Goal: Task Accomplishment & Management: Manage account settings

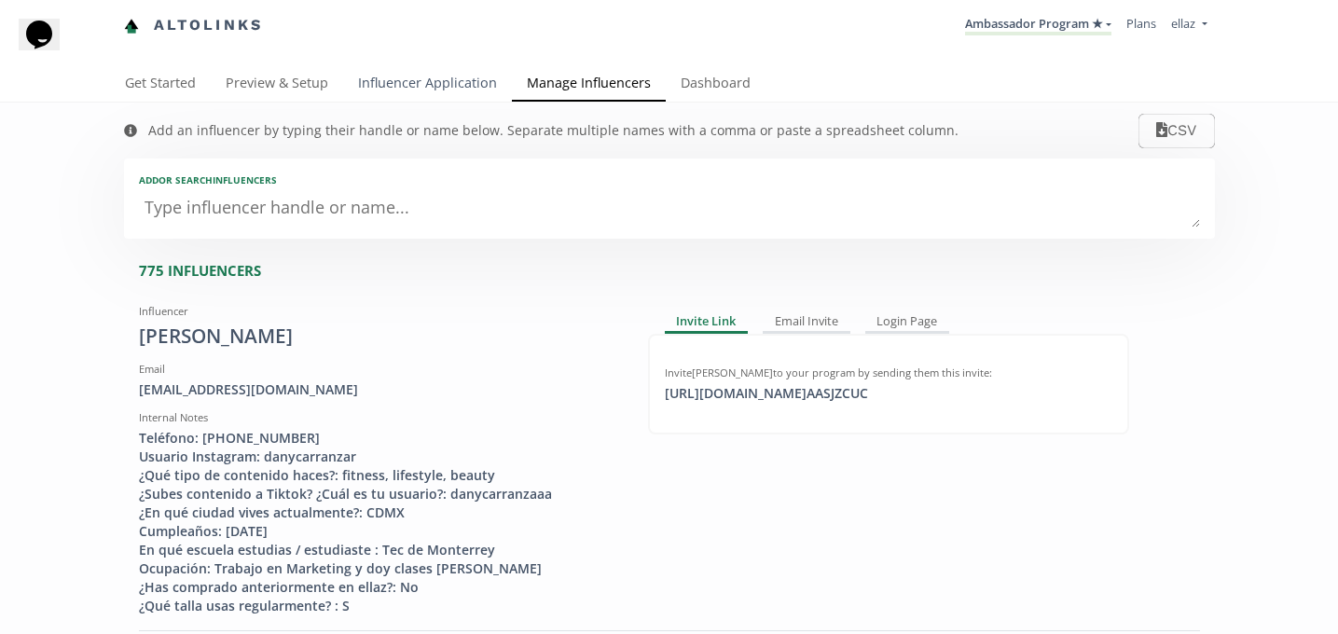
click at [390, 71] on link "Influencer Application" at bounding box center [427, 84] width 169 height 37
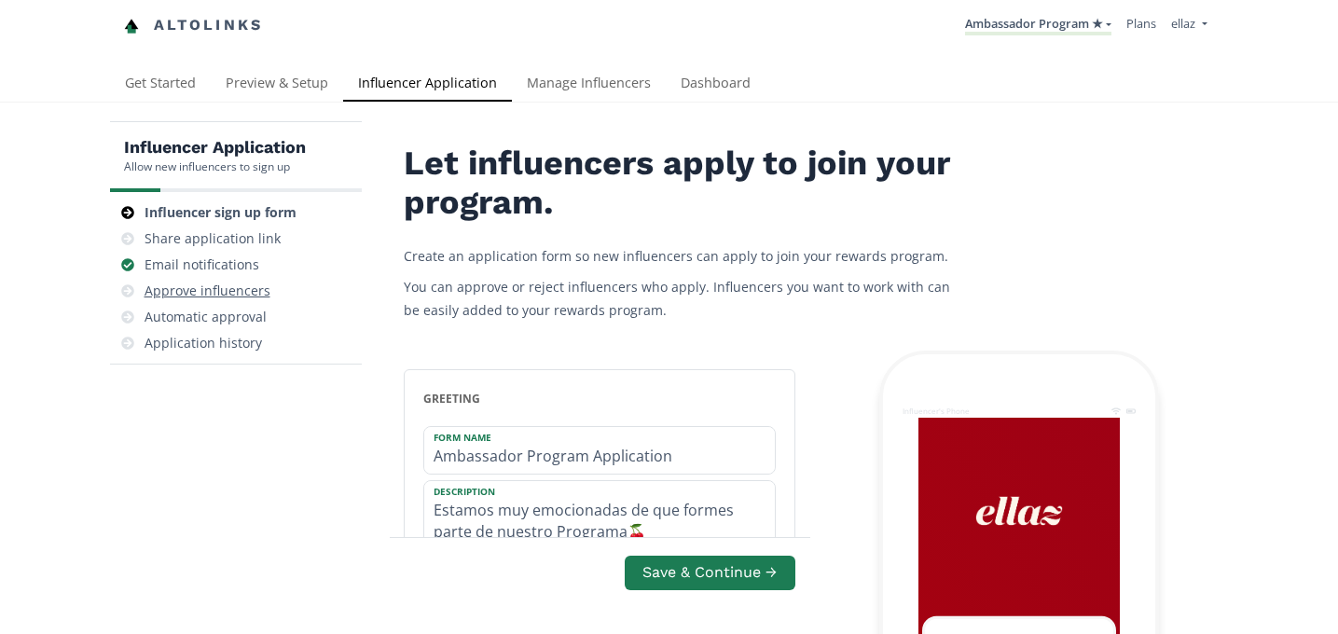
click at [195, 297] on div "Approve influencers" at bounding box center [208, 291] width 126 height 19
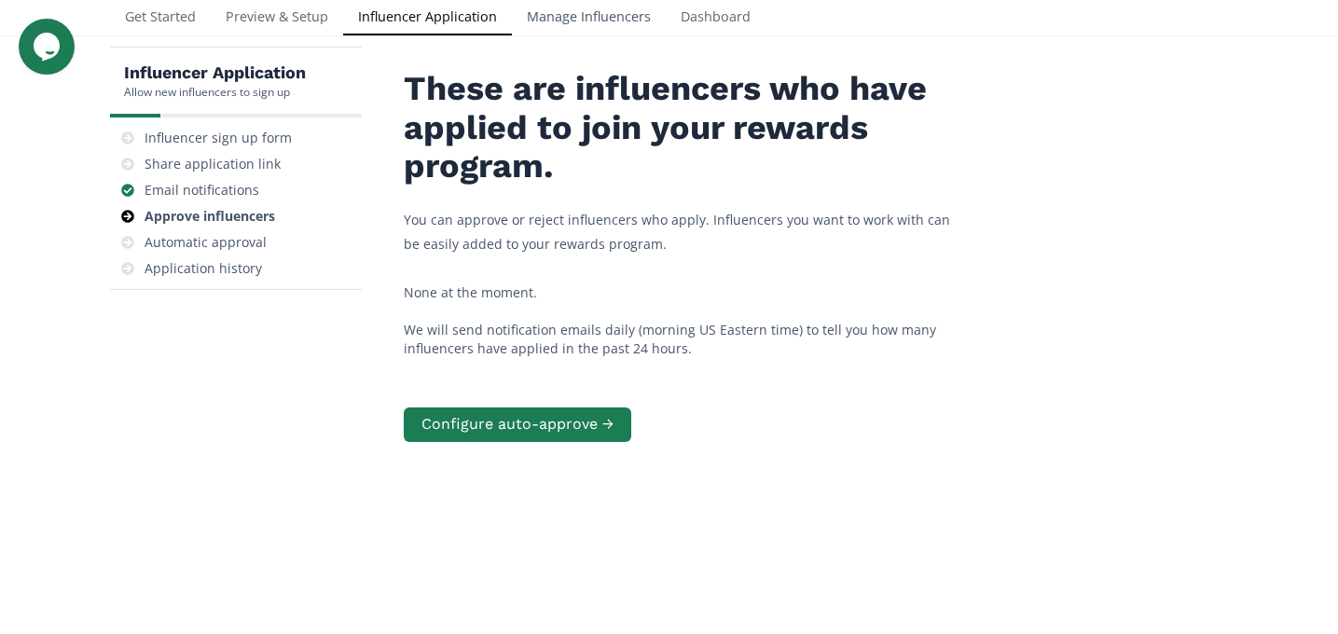
click at [622, 13] on link "Manage Influencers" at bounding box center [589, 18] width 154 height 37
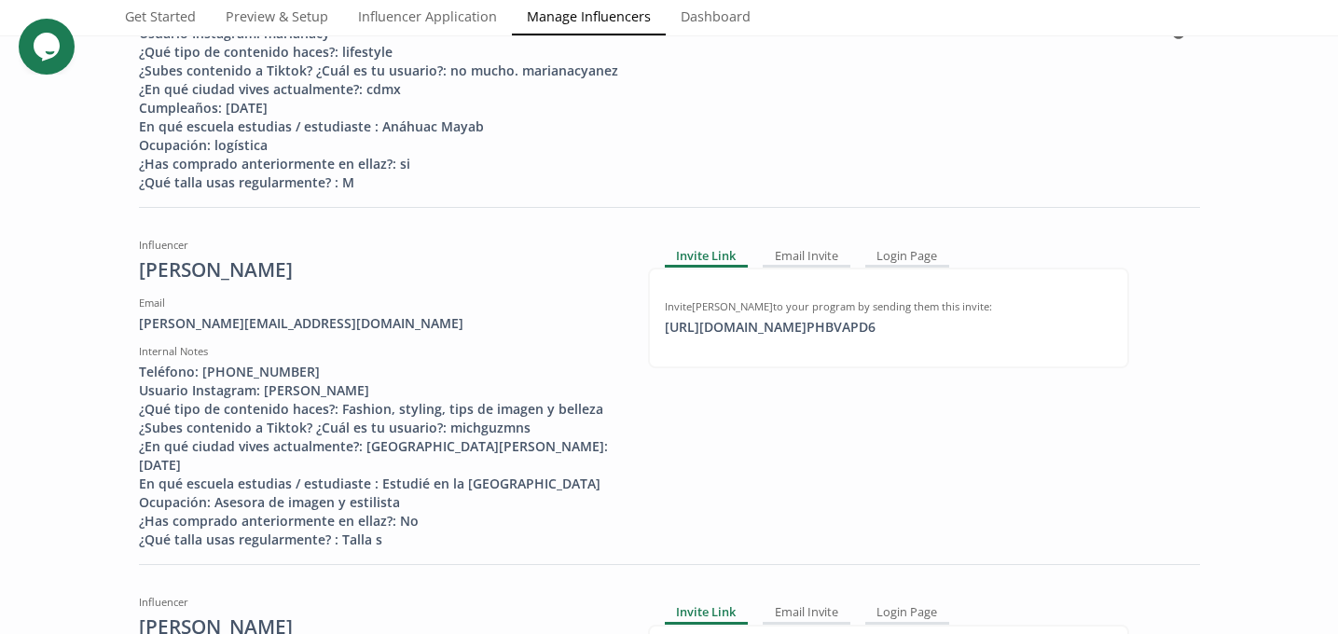
scroll to position [1139, 0]
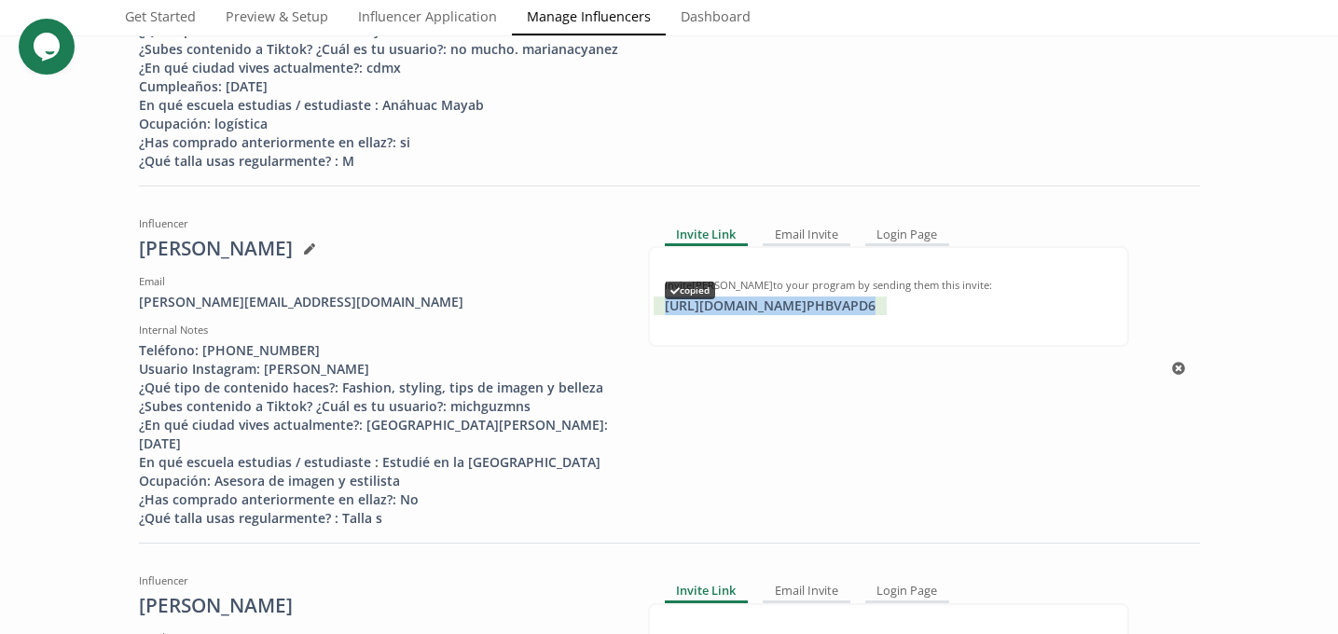
click at [770, 315] on div "https://app.altolinks.com/invite/ PHBVAPD6 copied" at bounding box center [770, 306] width 233 height 19
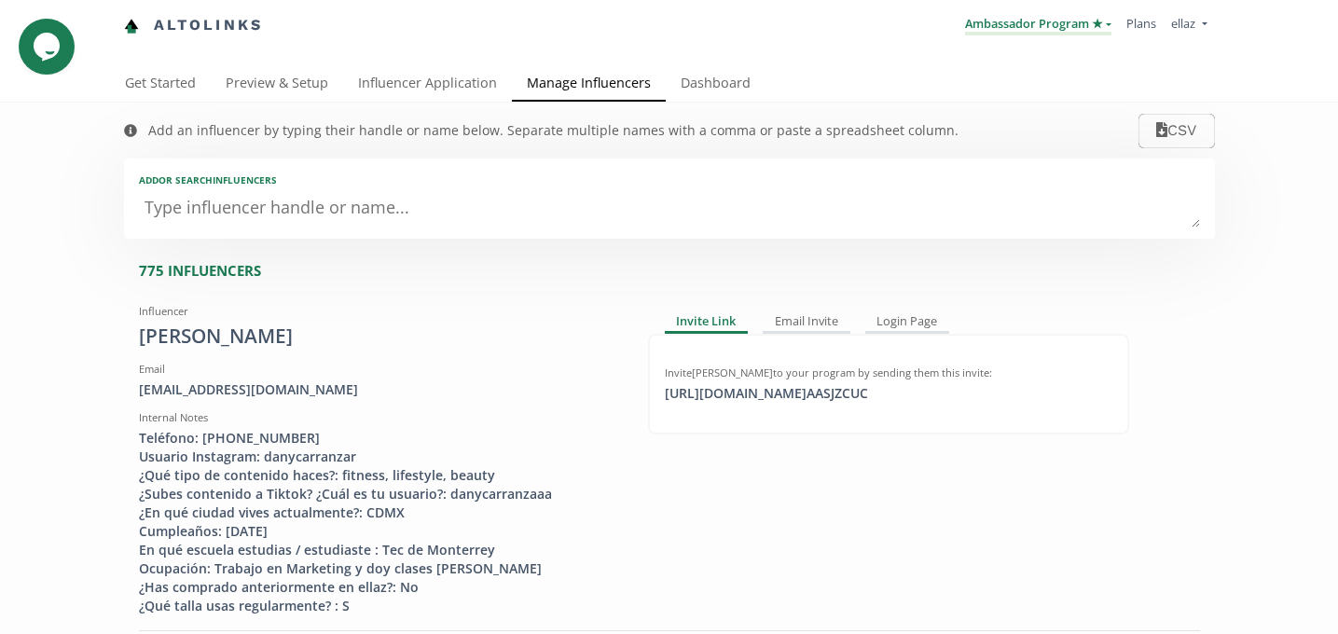
click at [1033, 21] on link "Ambassador Program ★" at bounding box center [1038, 25] width 146 height 21
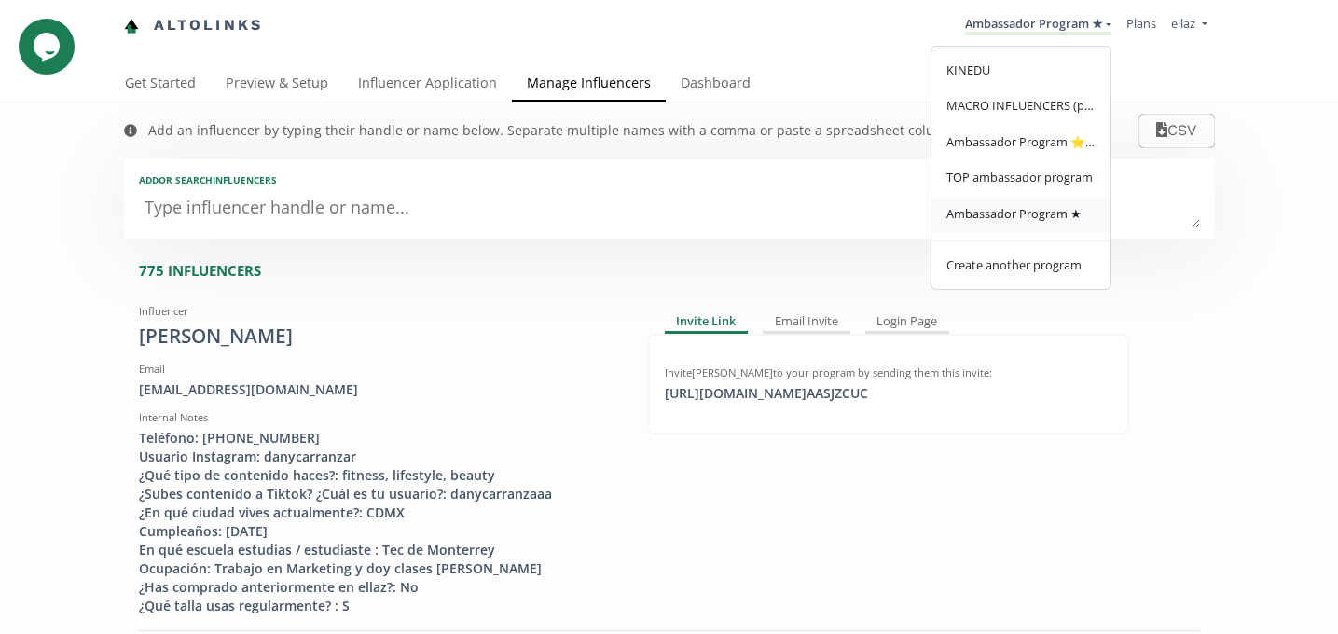
click at [1023, 222] on span "Ambassador Program ★" at bounding box center [1013, 213] width 135 height 17
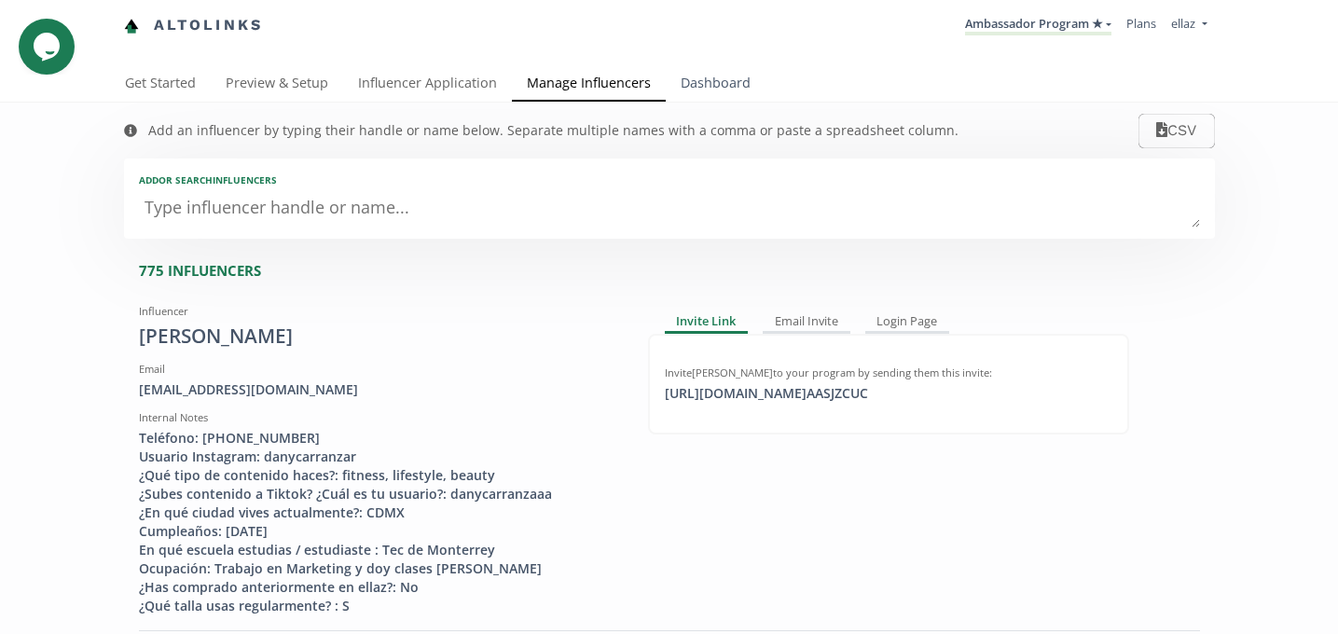
click at [711, 90] on link "Dashboard" at bounding box center [716, 84] width 100 height 37
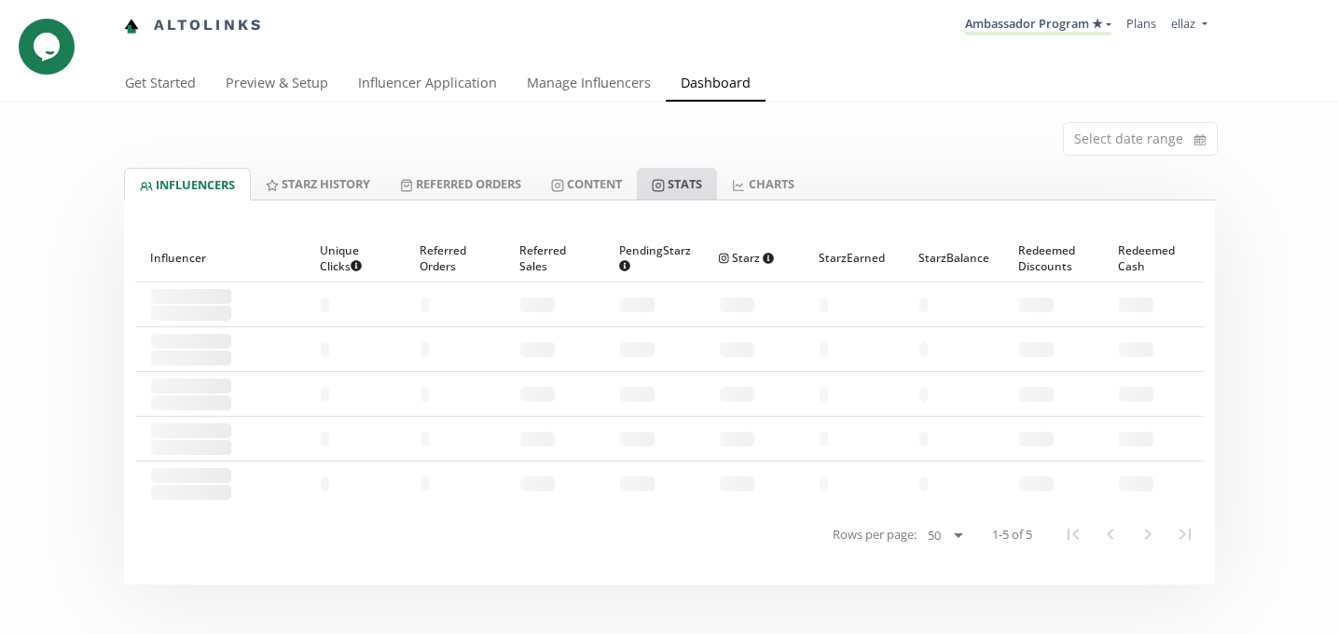
click at [697, 186] on link "Stats" at bounding box center [677, 184] width 80 height 32
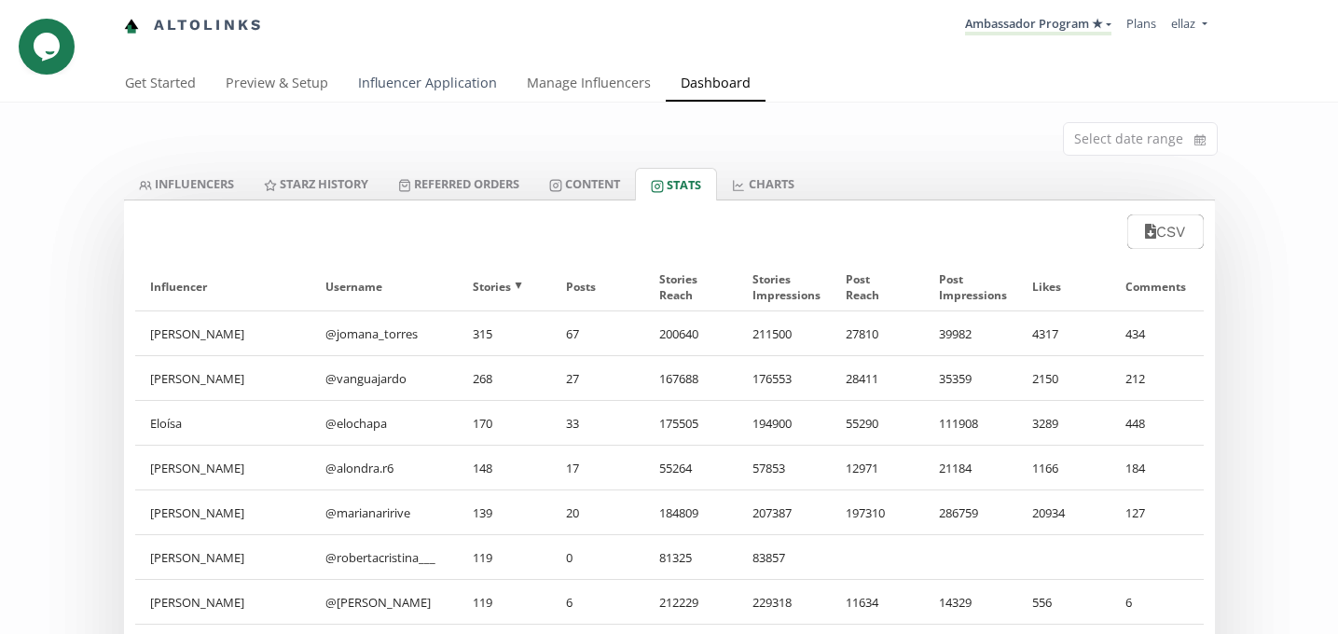
click at [414, 89] on link "Influencer Application" at bounding box center [427, 84] width 169 height 37
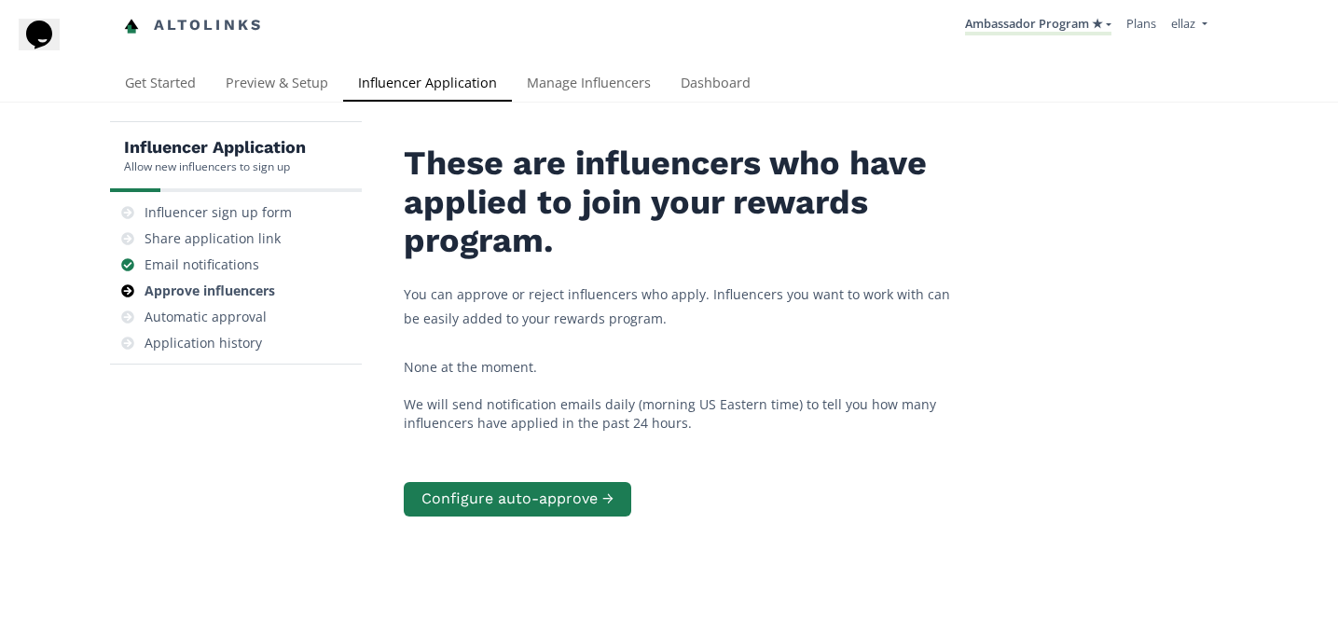
click at [708, 62] on div "Altolinks Ambassador Program ★ KINEDU MACRO INFLUENCERS (prog ventas) Ambassado…" at bounding box center [669, 33] width 1338 height 66
click at [708, 76] on link "Dashboard" at bounding box center [716, 84] width 100 height 37
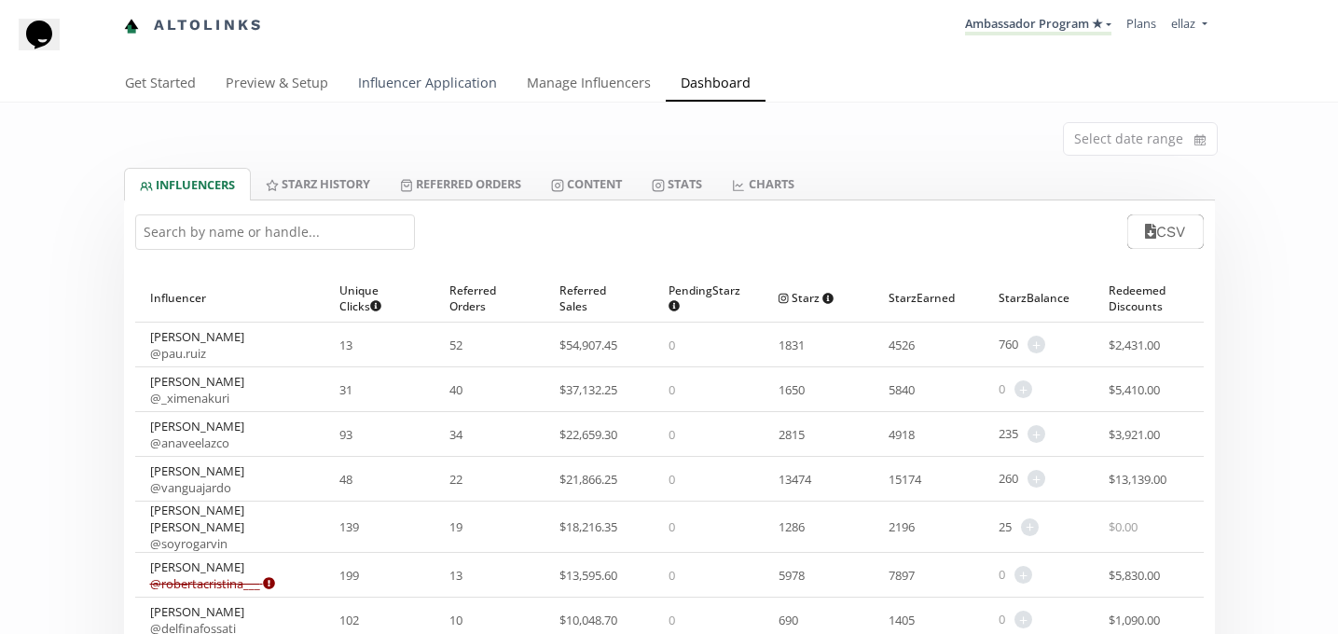
click at [398, 89] on link "Influencer Application" at bounding box center [427, 84] width 169 height 37
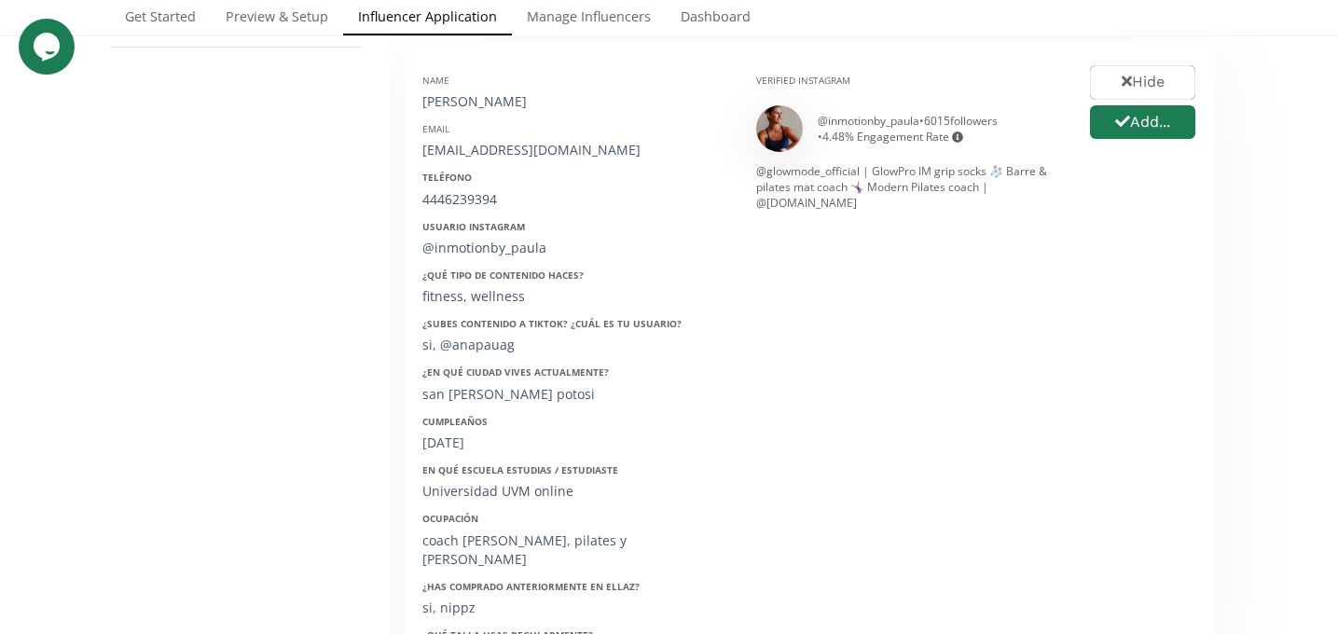
scroll to position [315, 0]
click at [1115, 128] on icon "button" at bounding box center [1122, 123] width 15 height 15
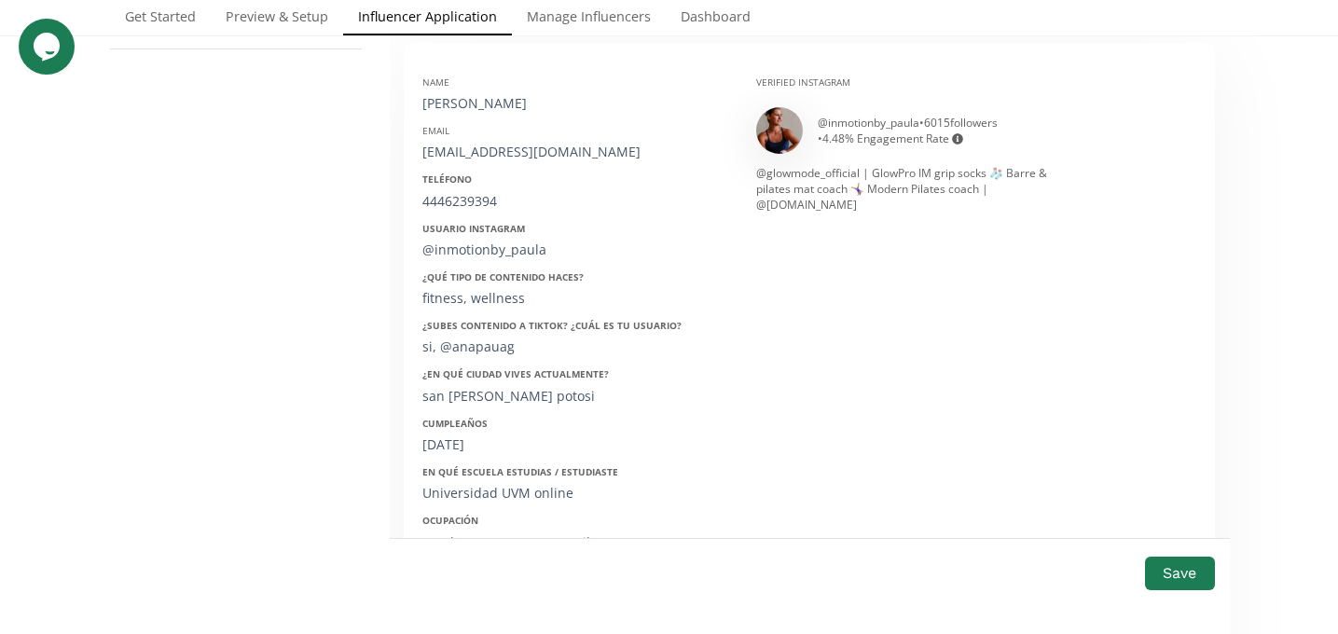
click at [503, 101] on div "[PERSON_NAME]" at bounding box center [575, 103] width 306 height 19
copy div "[PERSON_NAME]"
click at [503, 162] on div "Name Ana Paula Aboytes Email anapaulaaboytes@gmail.com Teléfono 4446239394 Usua…" at bounding box center [575, 366] width 334 height 609
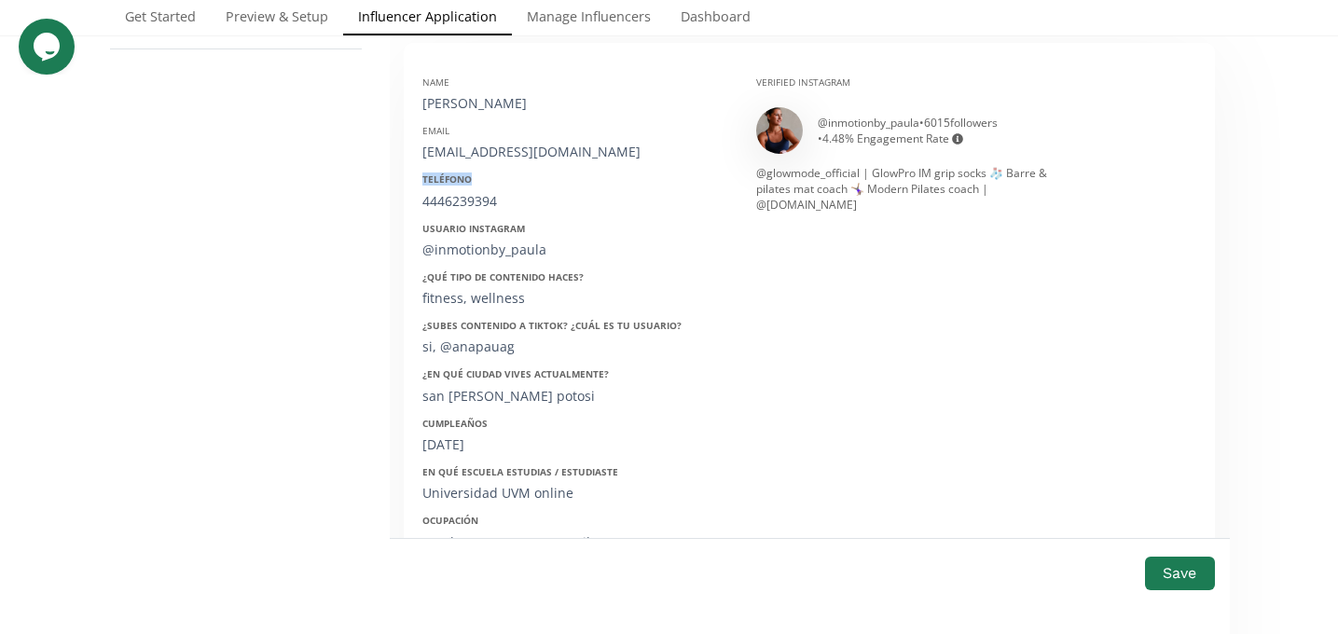
click at [503, 162] on div "Name Ana Paula Aboytes Email anapaulaaboytes@gmail.com Teléfono 4446239394 Usua…" at bounding box center [575, 366] width 334 height 609
click at [502, 159] on div "anapaulaaboytes@gmail.com" at bounding box center [575, 152] width 306 height 19
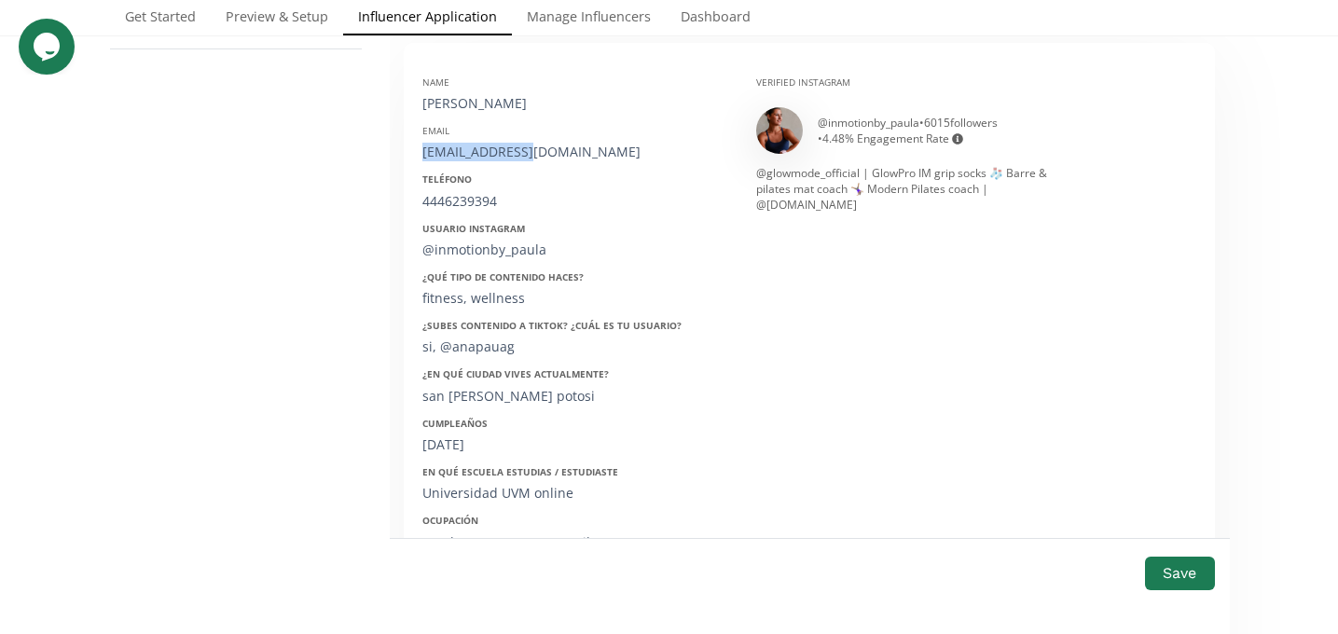
copy div "anapaulaaboytes"
click at [504, 144] on div "anapaulaaboytes@gmail.com" at bounding box center [575, 152] width 306 height 19
copy div "anapaulaaboytes@gmail.com"
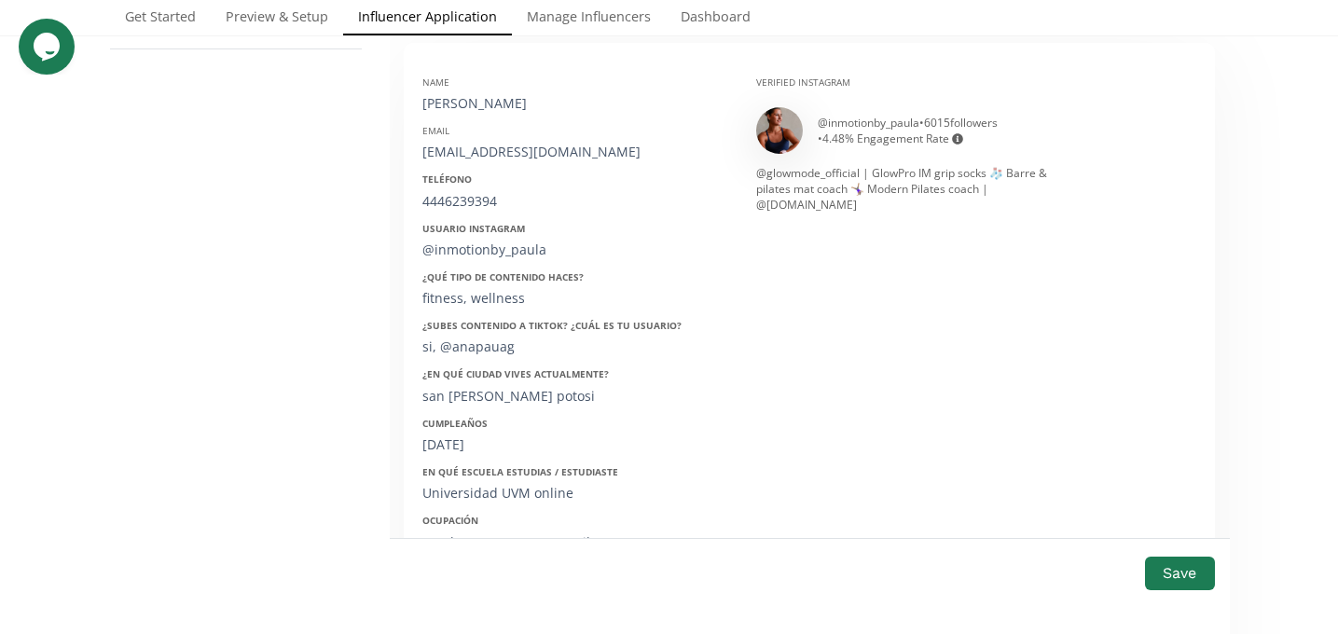
click at [468, 205] on div "4446239394" at bounding box center [575, 201] width 306 height 19
copy div "4446239394"
click at [445, 258] on div "@inmotionby_paula" at bounding box center [575, 250] width 306 height 19
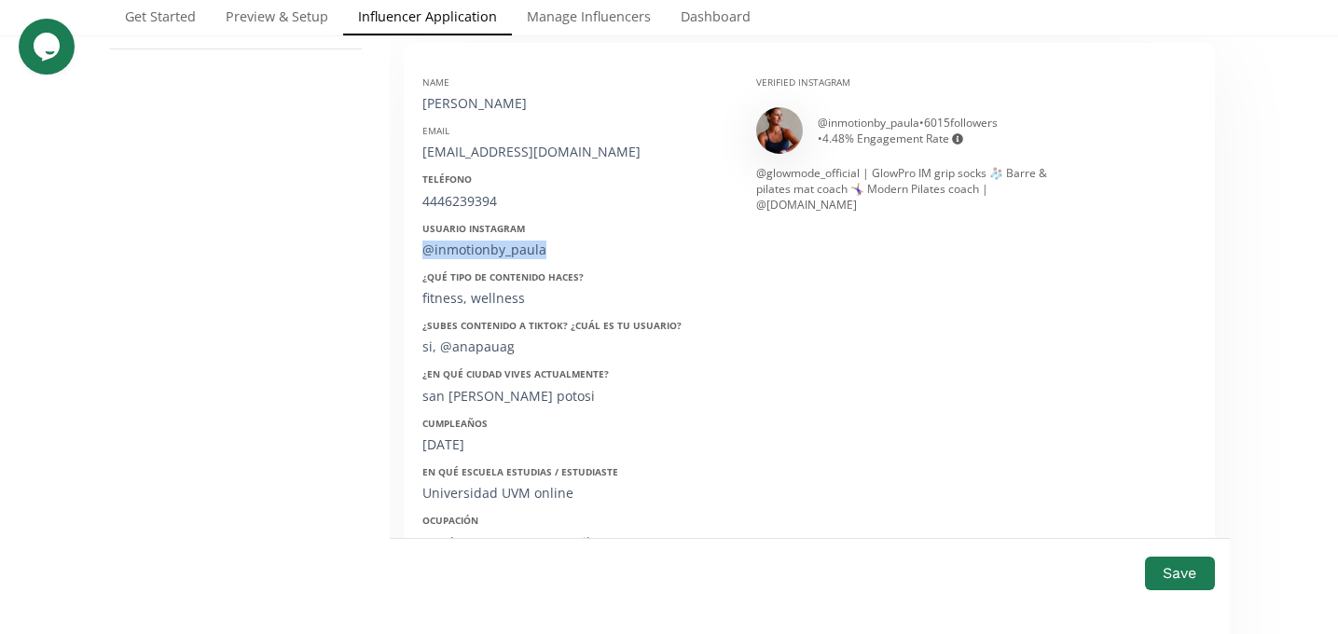
click at [445, 258] on div "@inmotionby_paula" at bounding box center [575, 250] width 306 height 19
copy div "@inmotionby_paula"
click at [850, 113] on div "@ inmotionby_paula • 6015 followers • 4.48 % Engagement Rate Engagement rate = …" at bounding box center [909, 130] width 306 height 47
click at [850, 122] on div "@ inmotionby_paula • 6015 followers • 4.48 % Engagement Rate Engagement rate = …" at bounding box center [940, 131] width 244 height 32
click at [774, 144] on img at bounding box center [779, 130] width 47 height 47
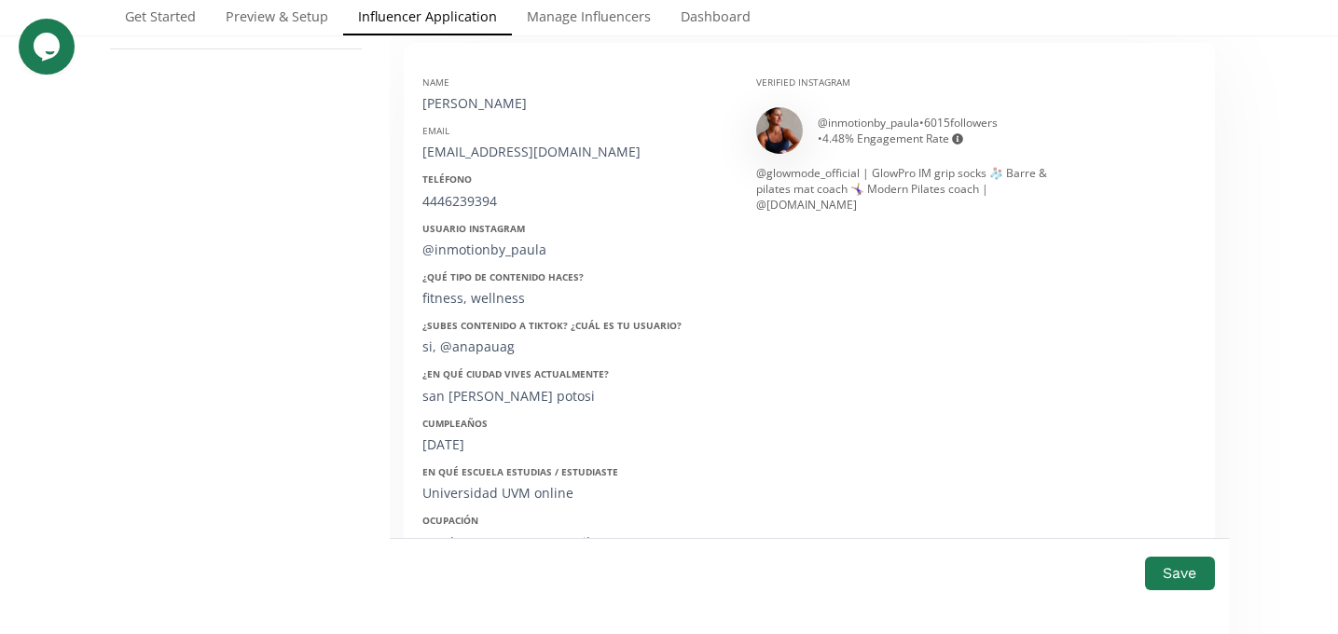
click at [471, 446] on div "02/01/2003" at bounding box center [575, 444] width 306 height 19
copy div "02/01/2003"
click at [1176, 597] on div "Save" at bounding box center [809, 585] width 841 height 97
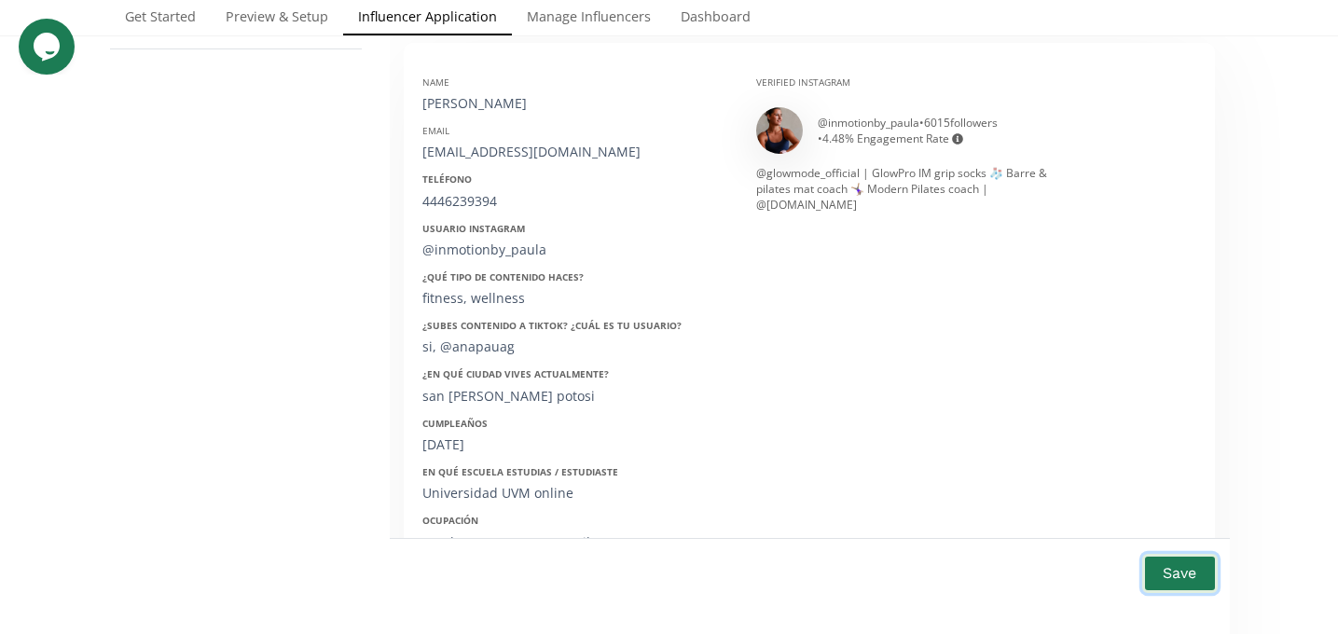
click at [1165, 580] on button "Save" at bounding box center [1179, 573] width 75 height 40
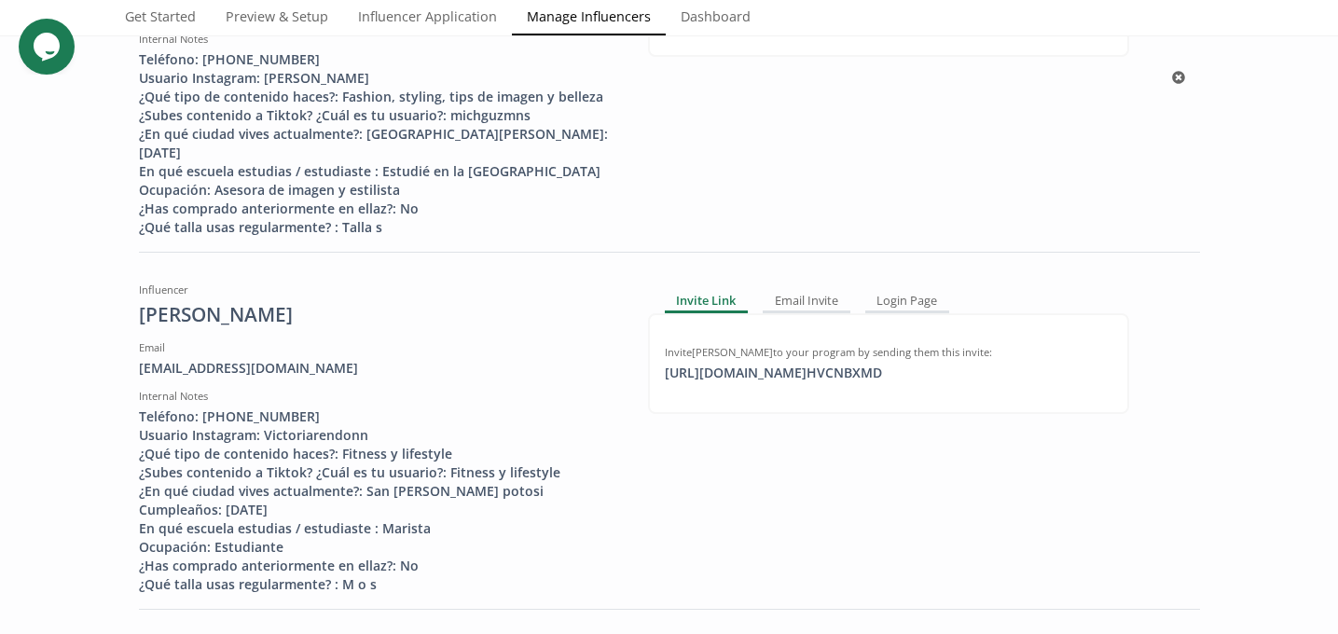
scroll to position [1825, 0]
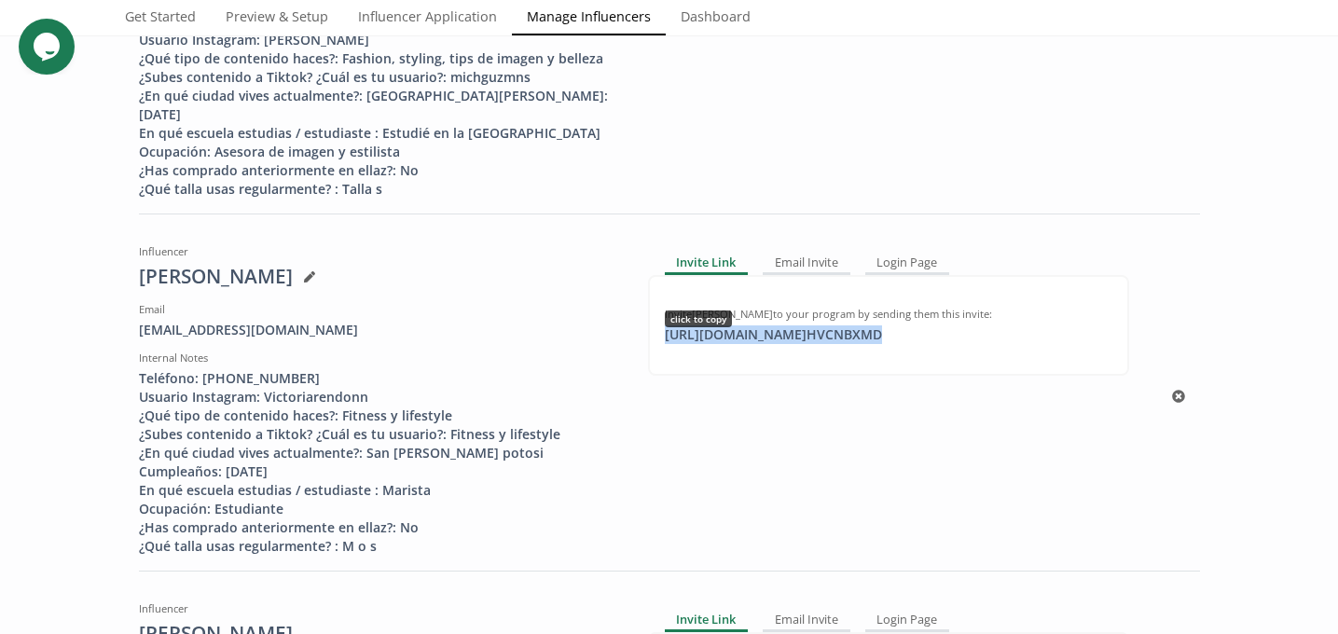
click at [764, 344] on div "https://app.altolinks.com/invite/ HVCNBXMD click to copy" at bounding box center [774, 334] width 240 height 19
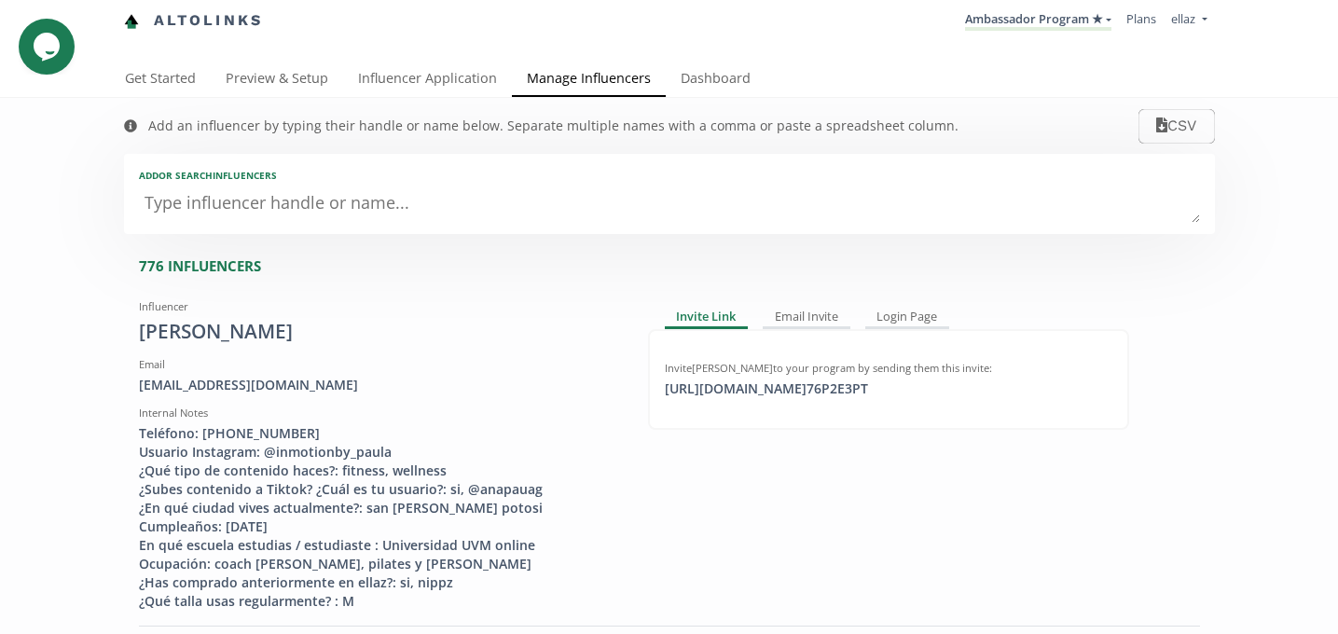
scroll to position [0, 0]
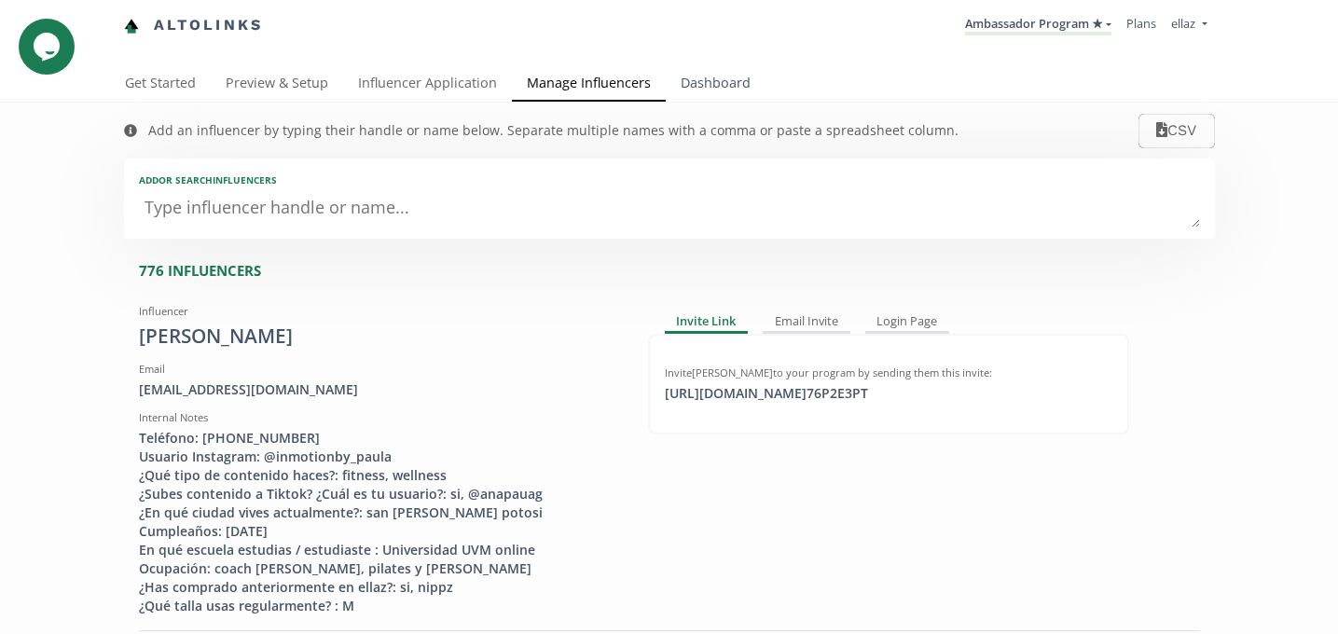
click at [698, 93] on link "Dashboard" at bounding box center [716, 84] width 100 height 37
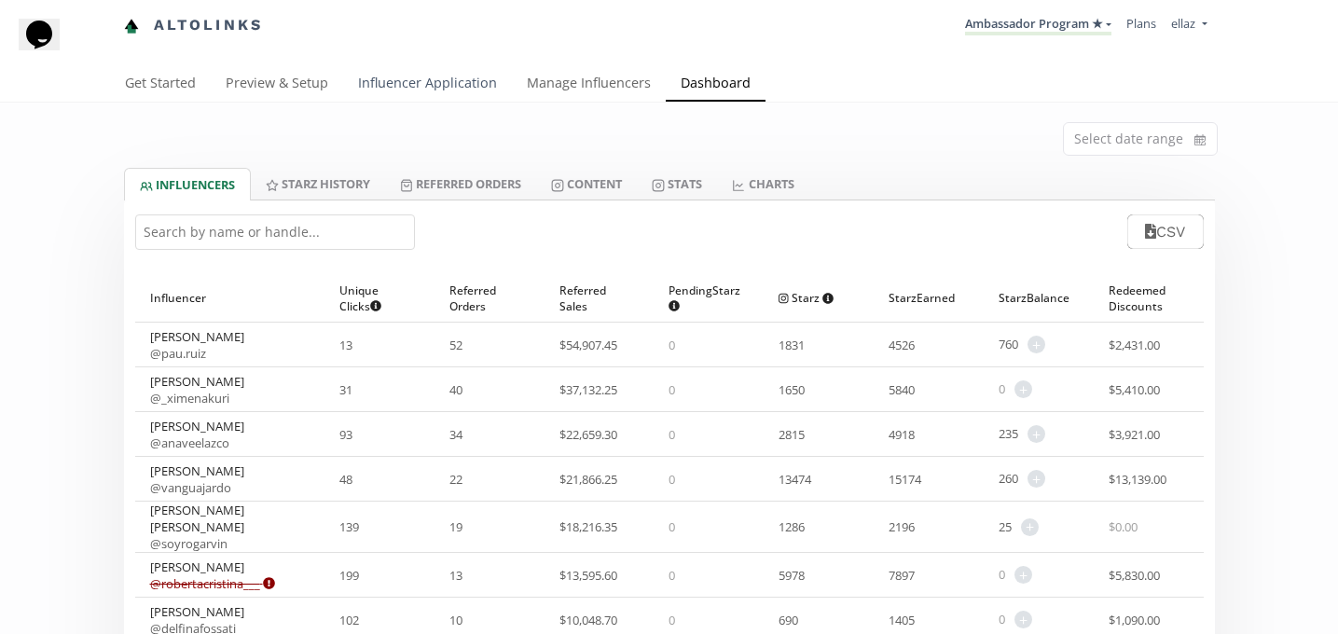
click at [430, 86] on link "Influencer Application" at bounding box center [427, 84] width 169 height 37
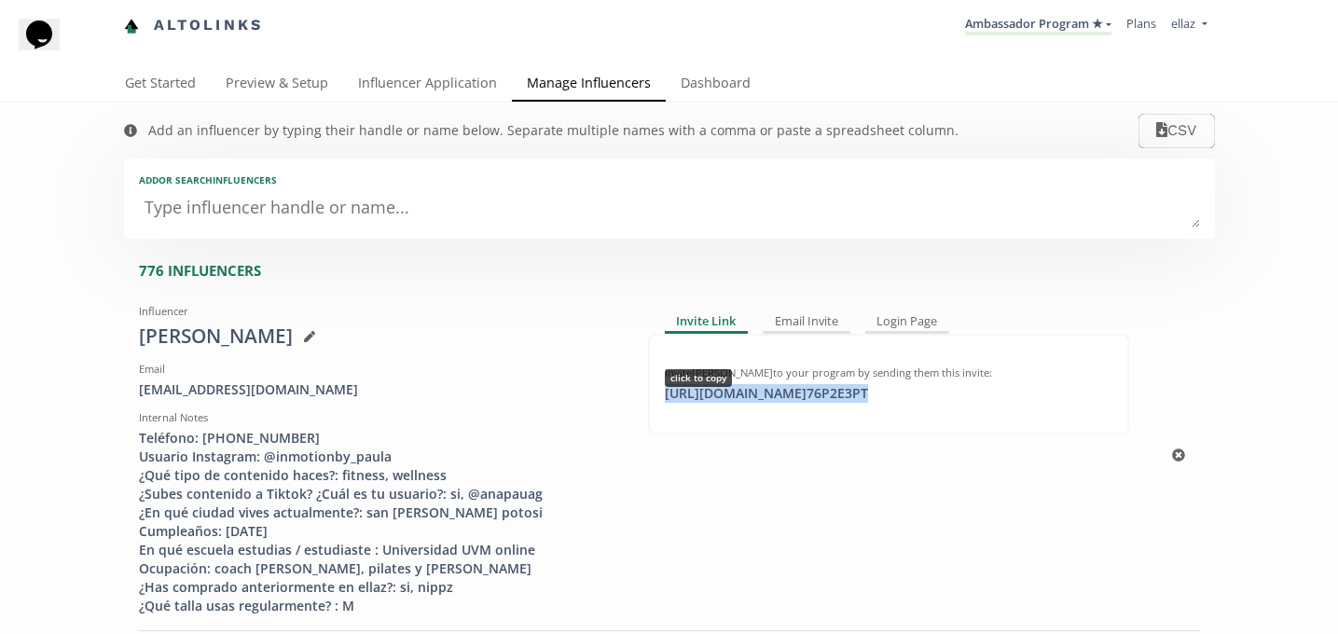
click at [744, 392] on div "https://app.altolinks.com/invite/ 76P2E3PT click to copy" at bounding box center [767, 393] width 226 height 19
click at [418, 98] on link "Influencer Application" at bounding box center [427, 84] width 169 height 37
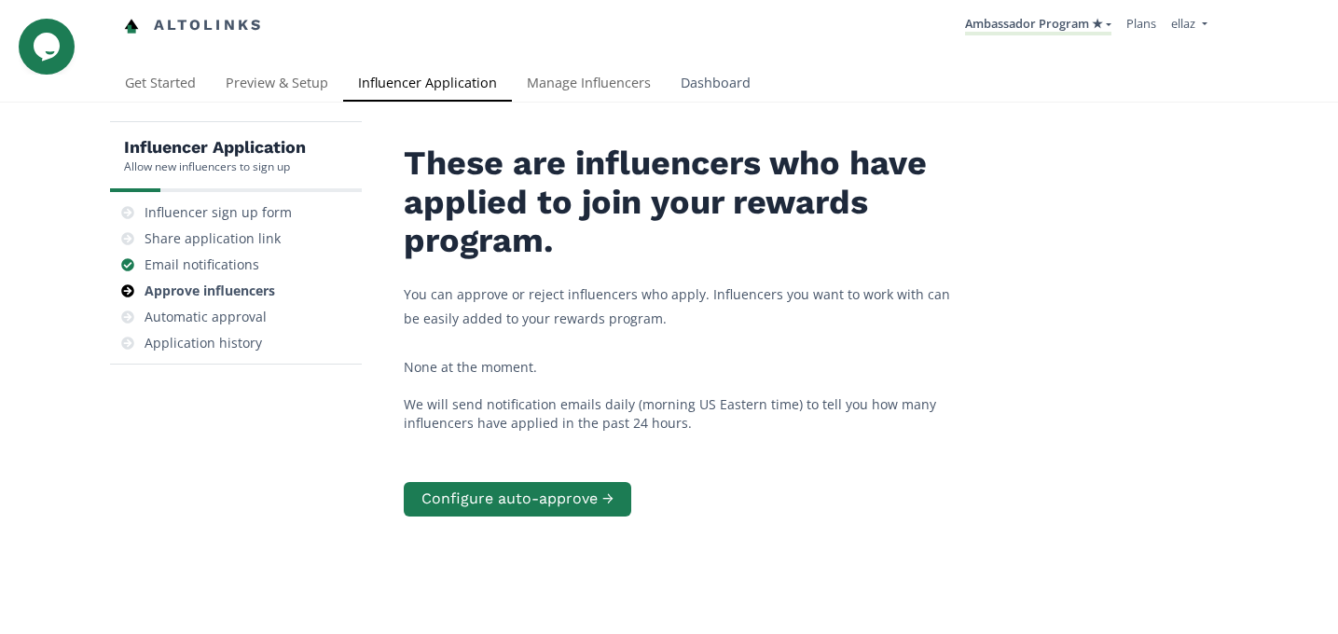
click at [730, 96] on link "Dashboard" at bounding box center [716, 84] width 100 height 37
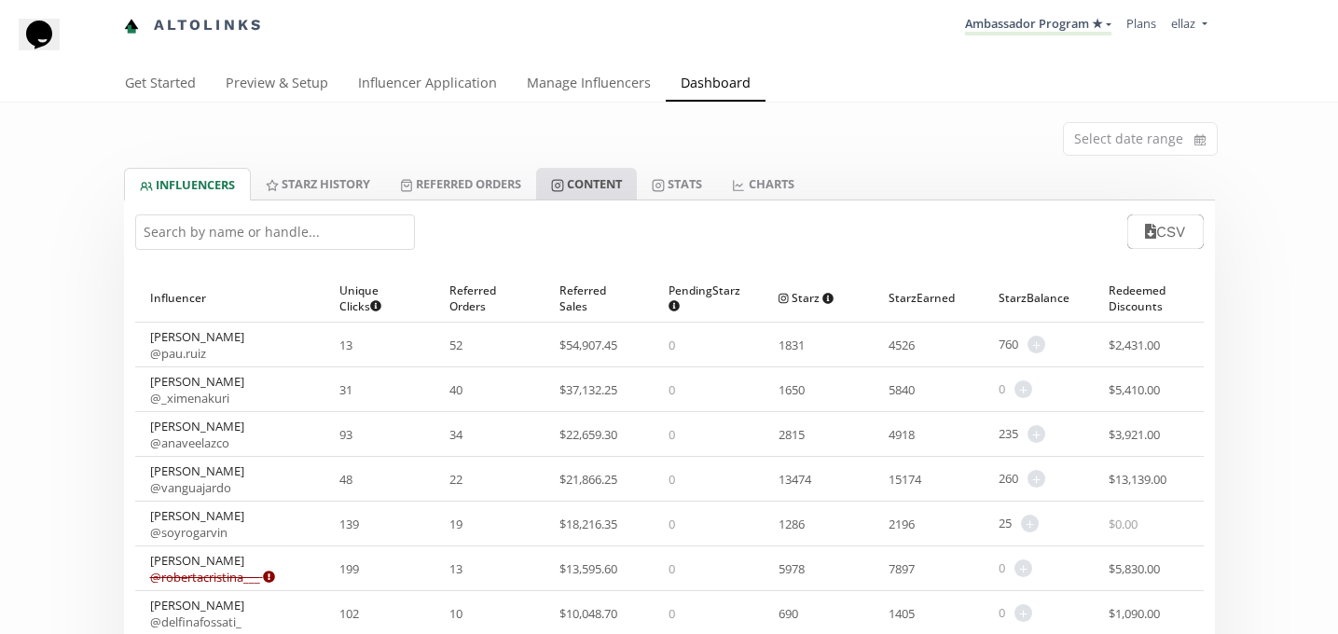
click at [627, 192] on link "Content" at bounding box center [586, 184] width 101 height 32
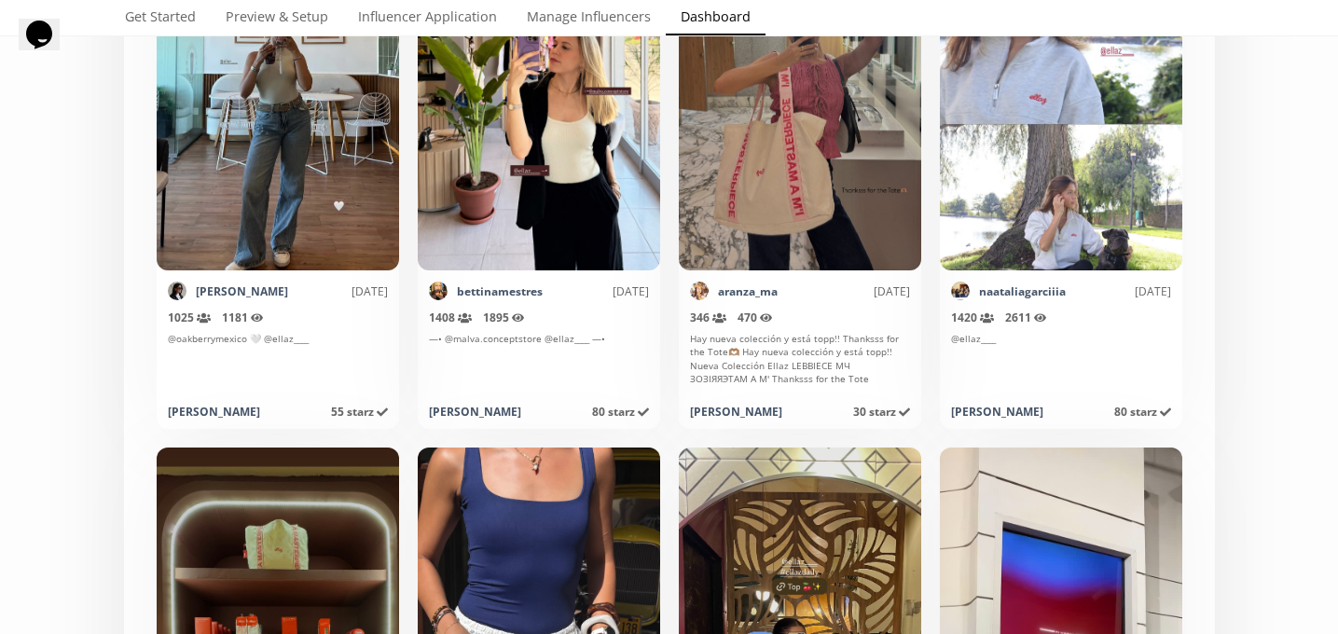
scroll to position [9233, 0]
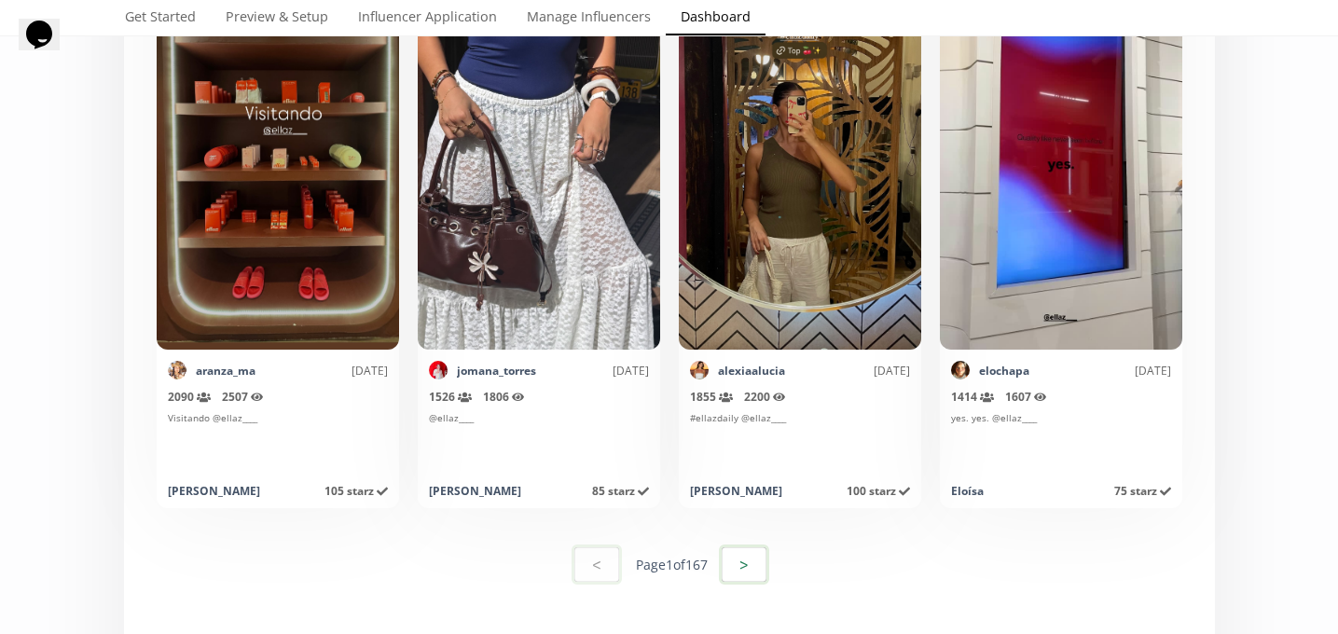
click at [763, 563] on button ">" at bounding box center [744, 565] width 50 height 40
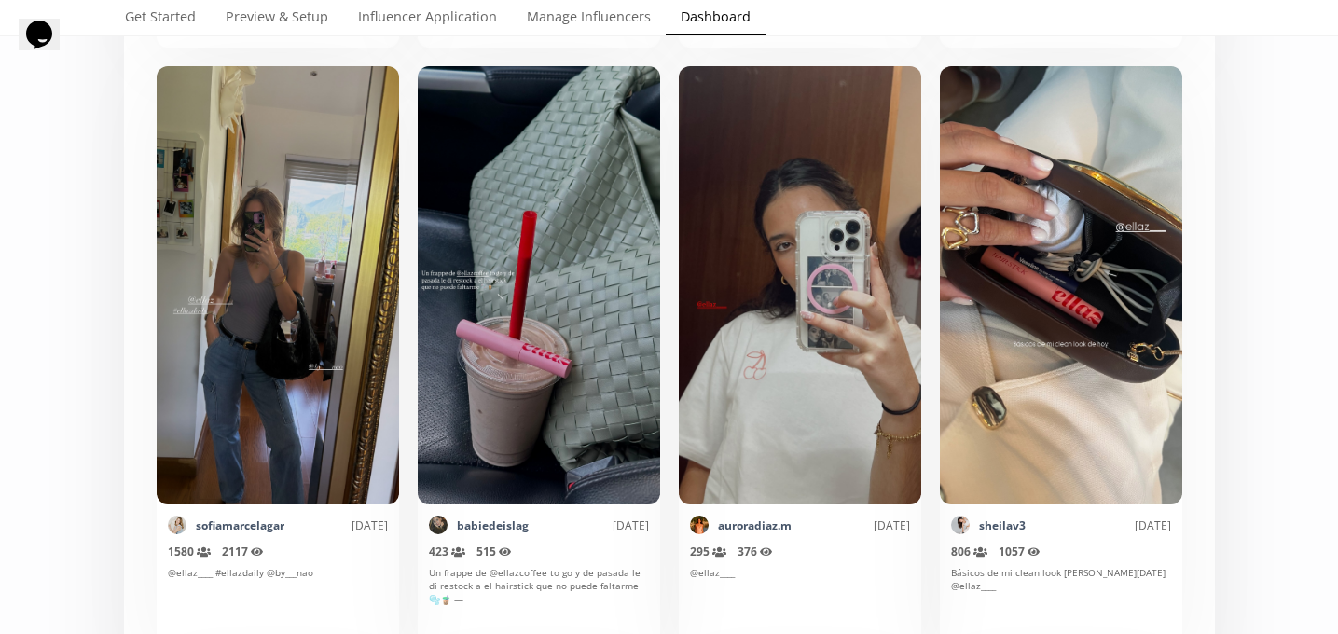
scroll to position [6612, 0]
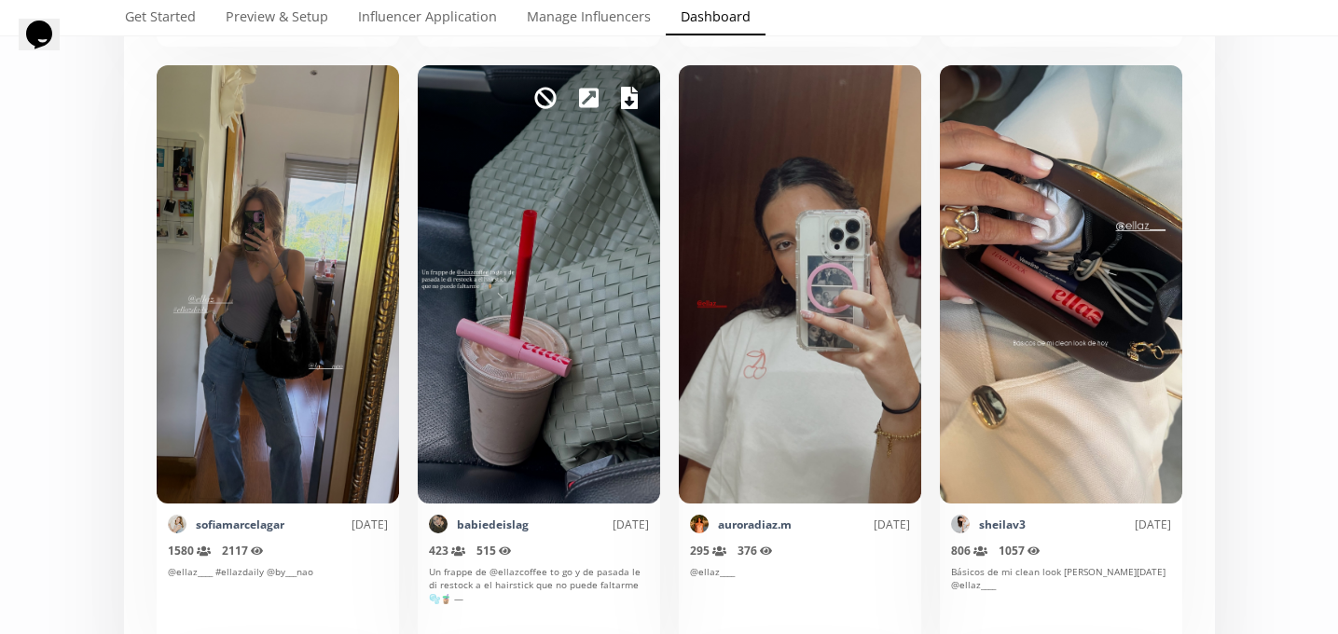
click at [631, 96] on icon at bounding box center [629, 98] width 17 height 22
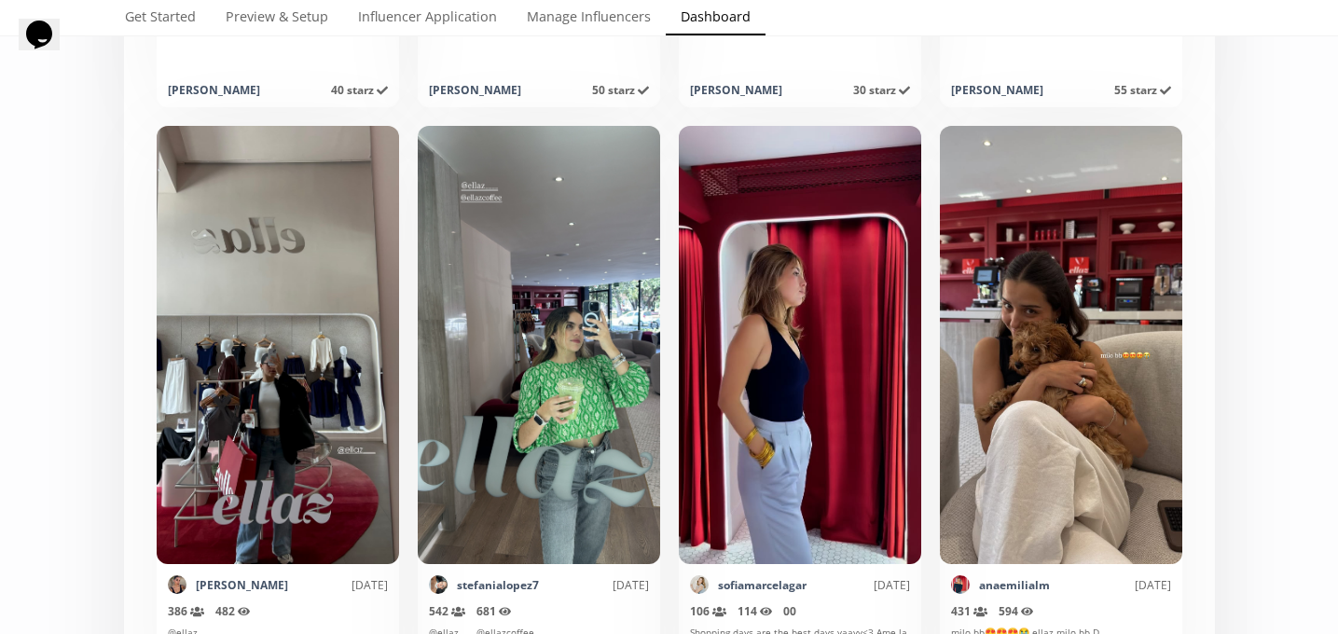
scroll to position [7784, 0]
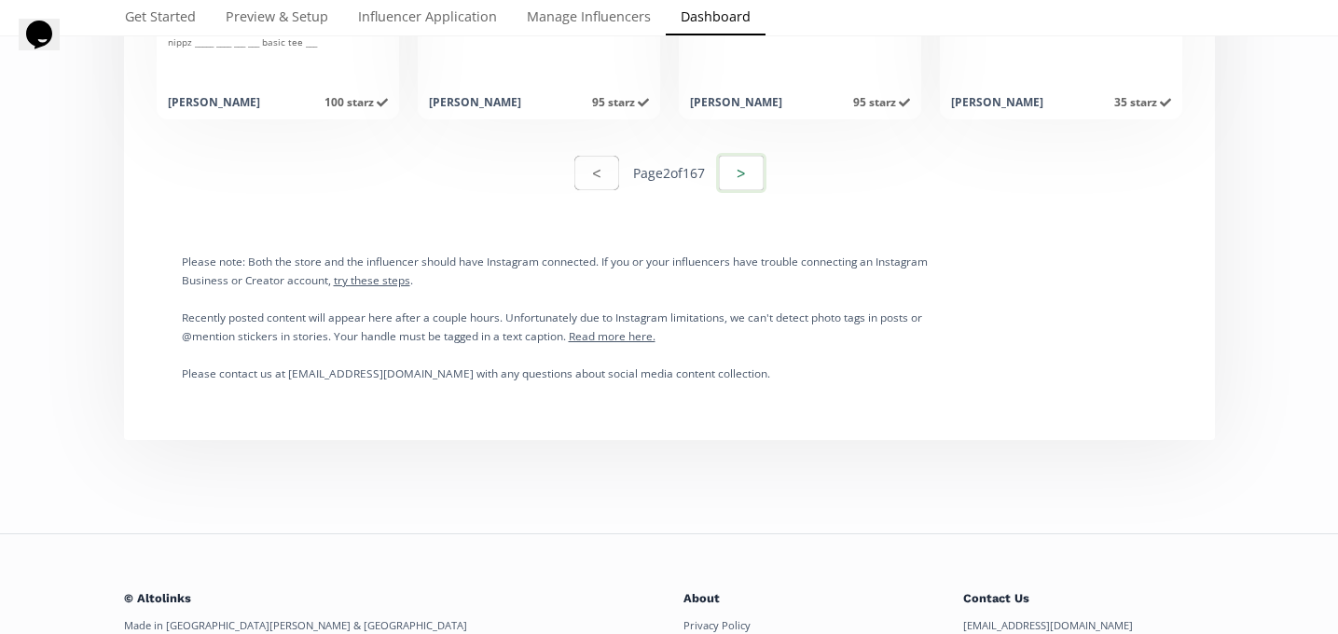
click at [753, 169] on button ">" at bounding box center [741, 173] width 50 height 40
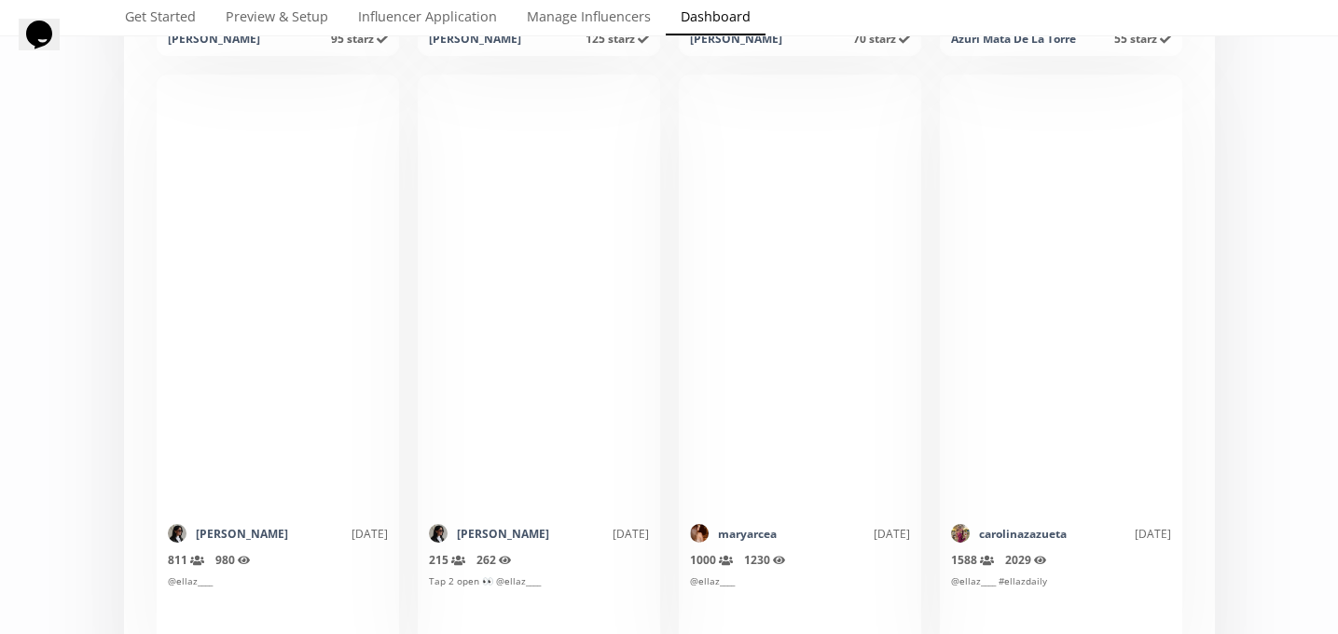
scroll to position [5996, 0]
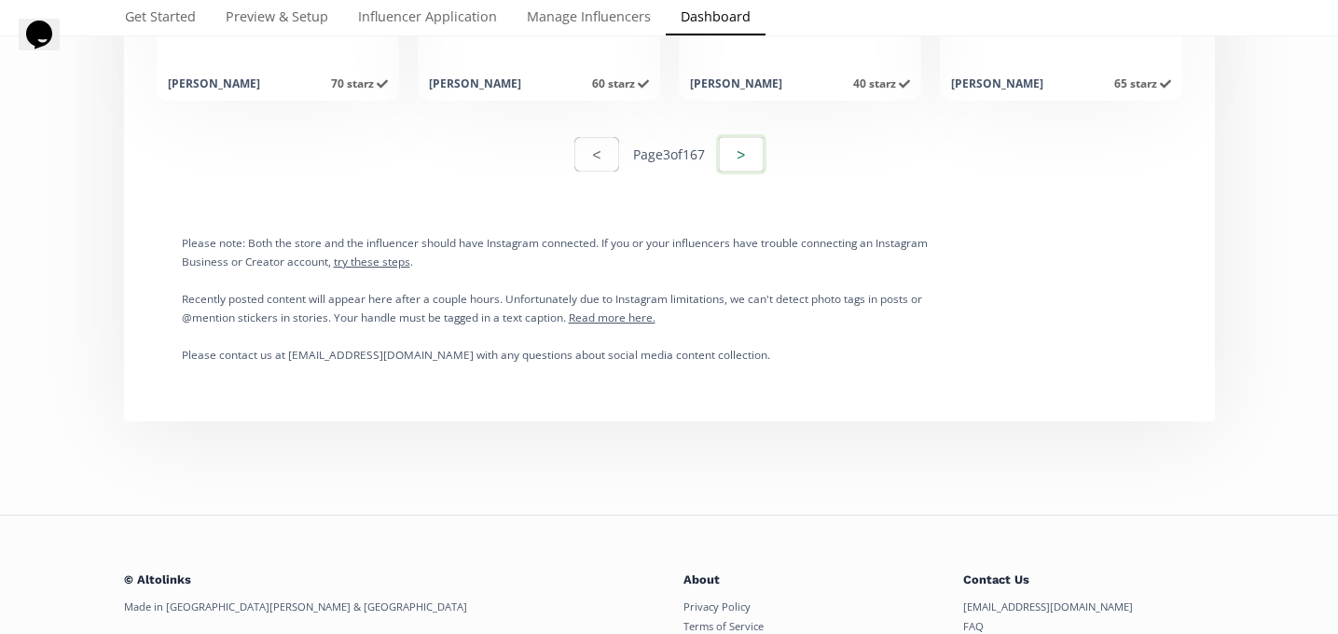
click at [742, 138] on button ">" at bounding box center [741, 154] width 50 height 40
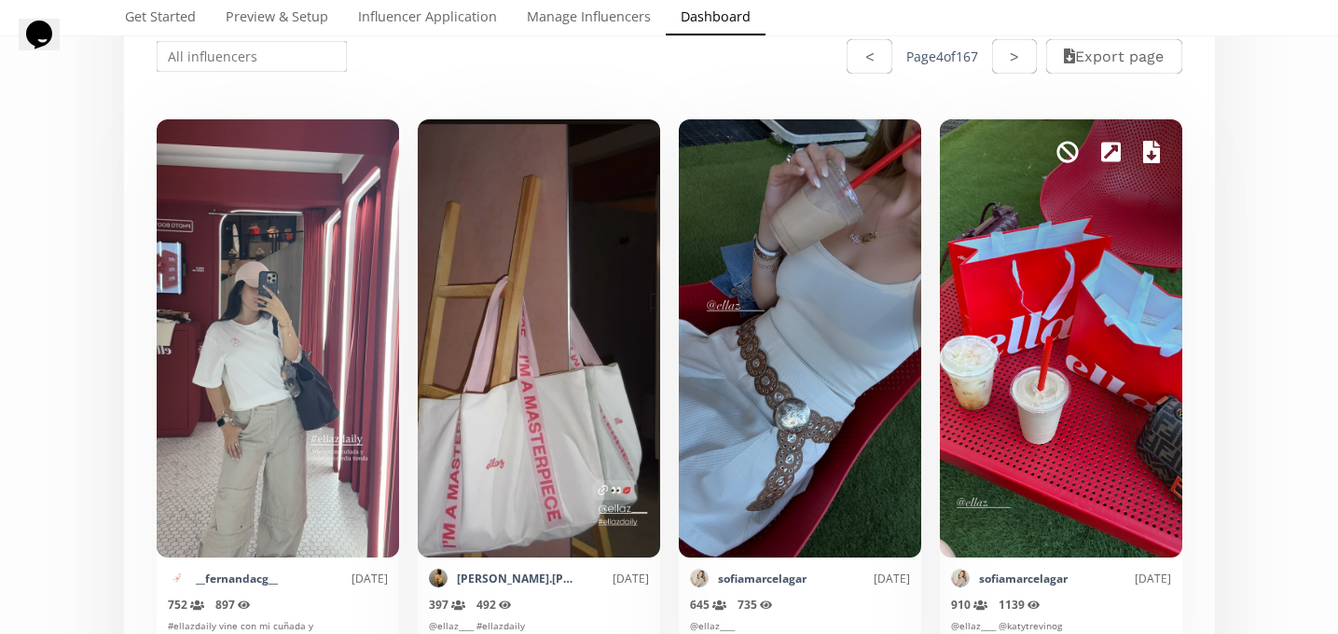
scroll to position [390, 0]
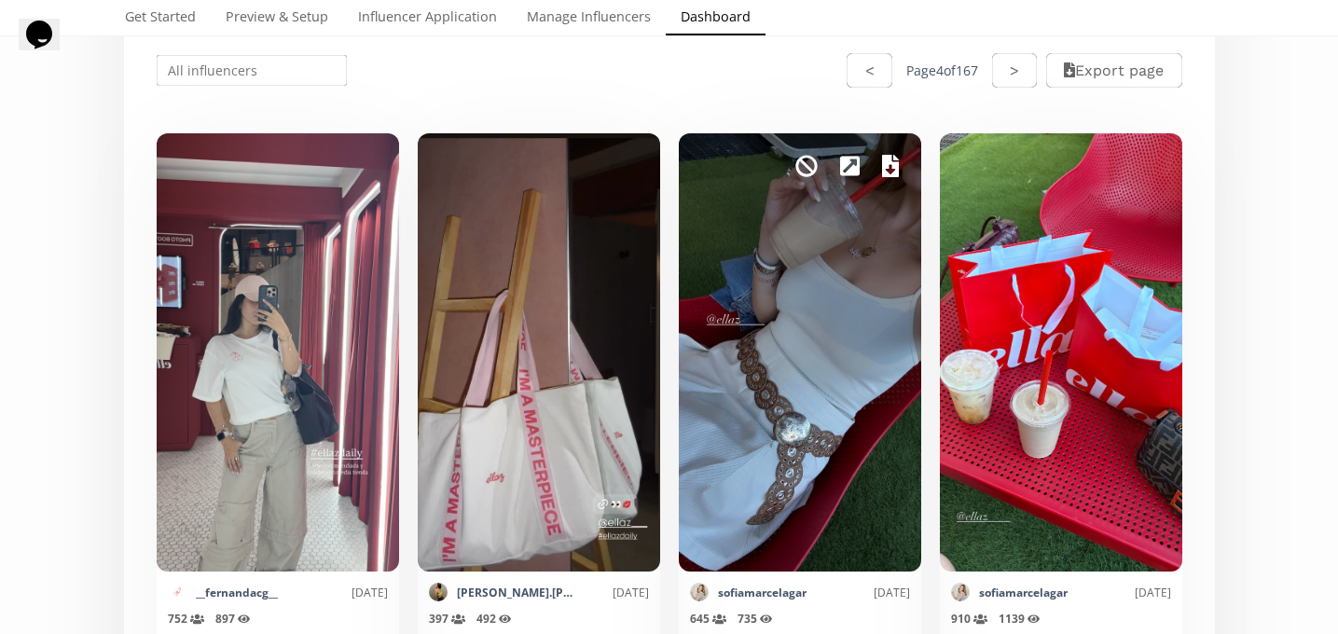
click at [886, 168] on icon at bounding box center [890, 166] width 17 height 22
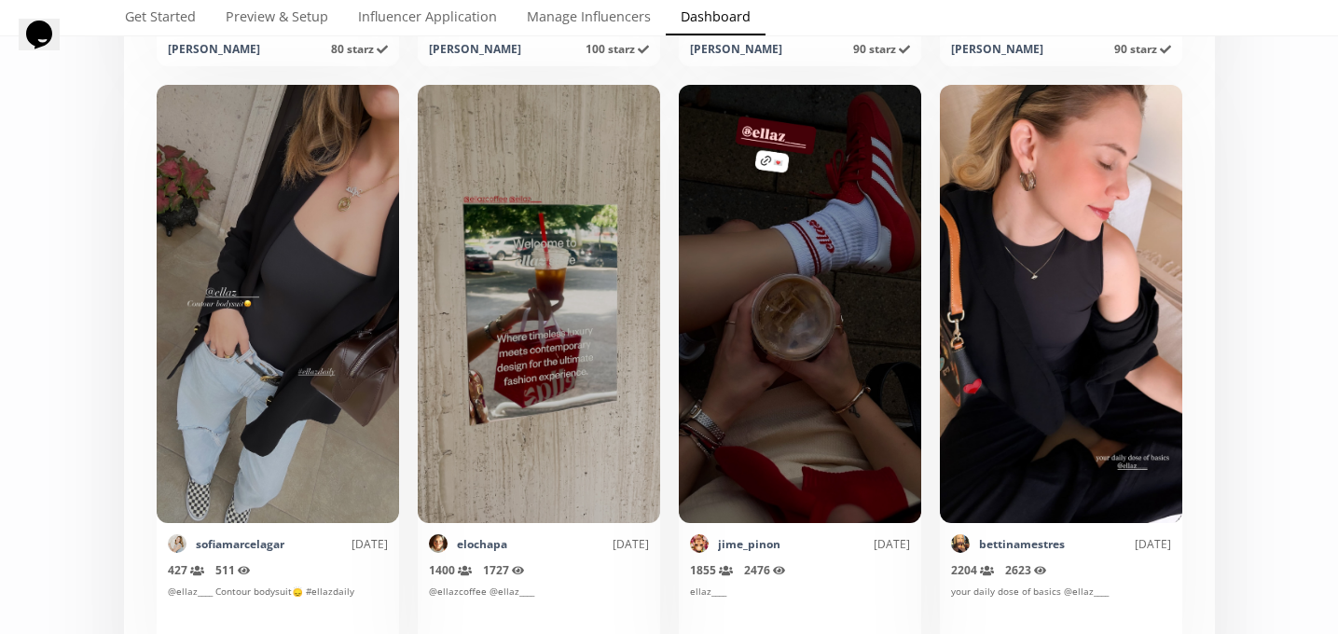
scroll to position [6594, 0]
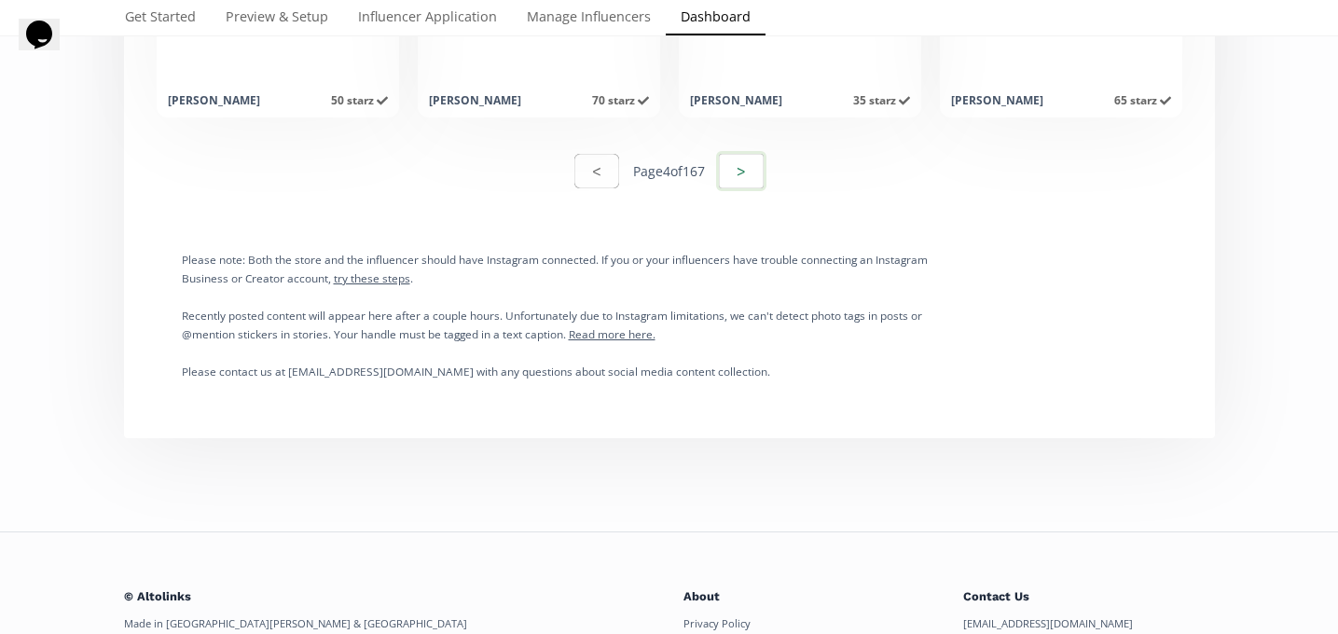
click at [730, 157] on button ">" at bounding box center [741, 171] width 50 height 40
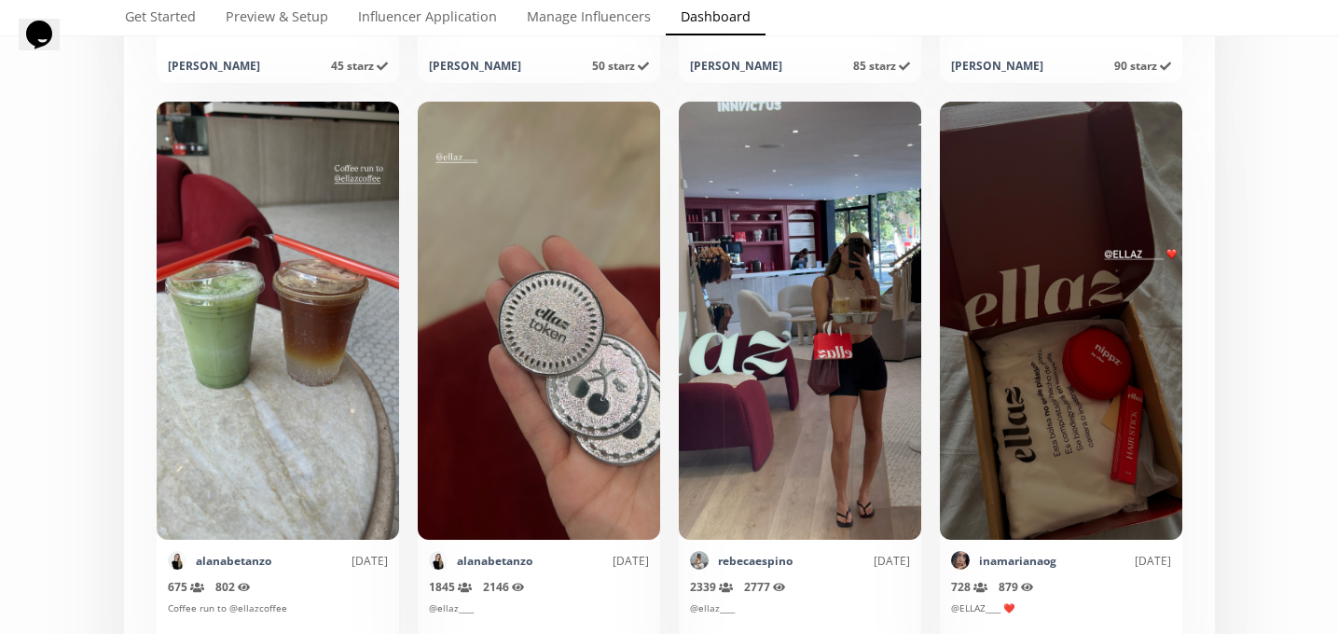
scroll to position [3501, 0]
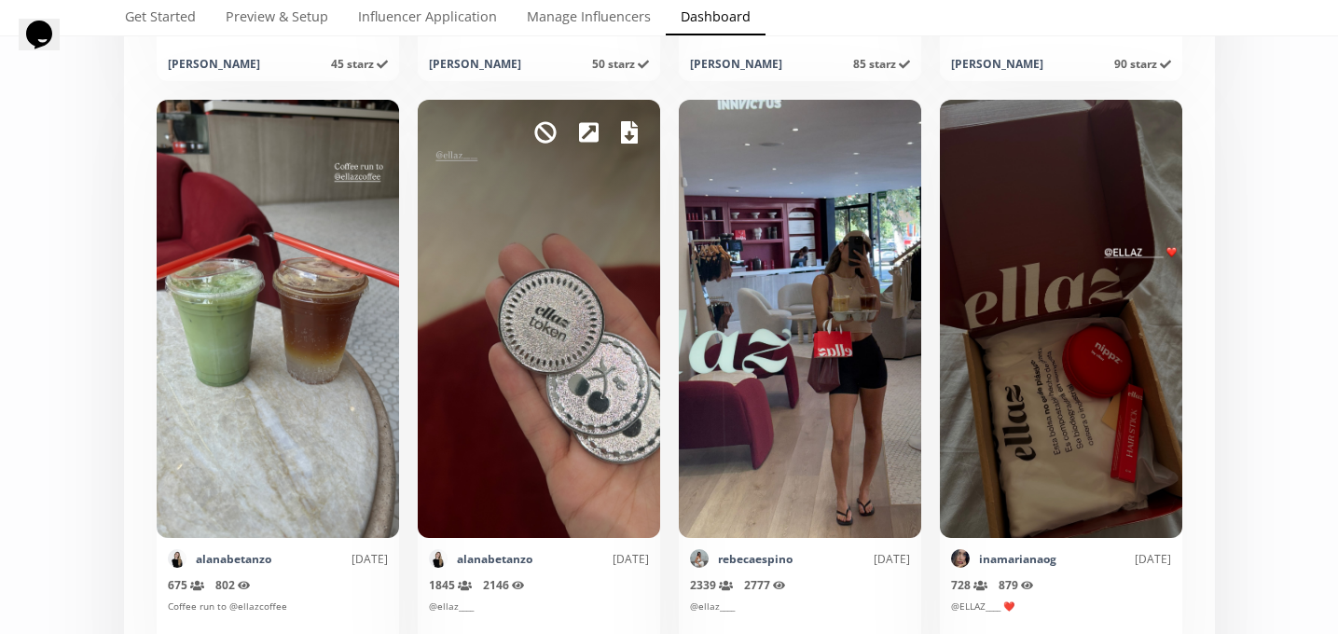
click at [628, 139] on icon at bounding box center [629, 132] width 17 height 22
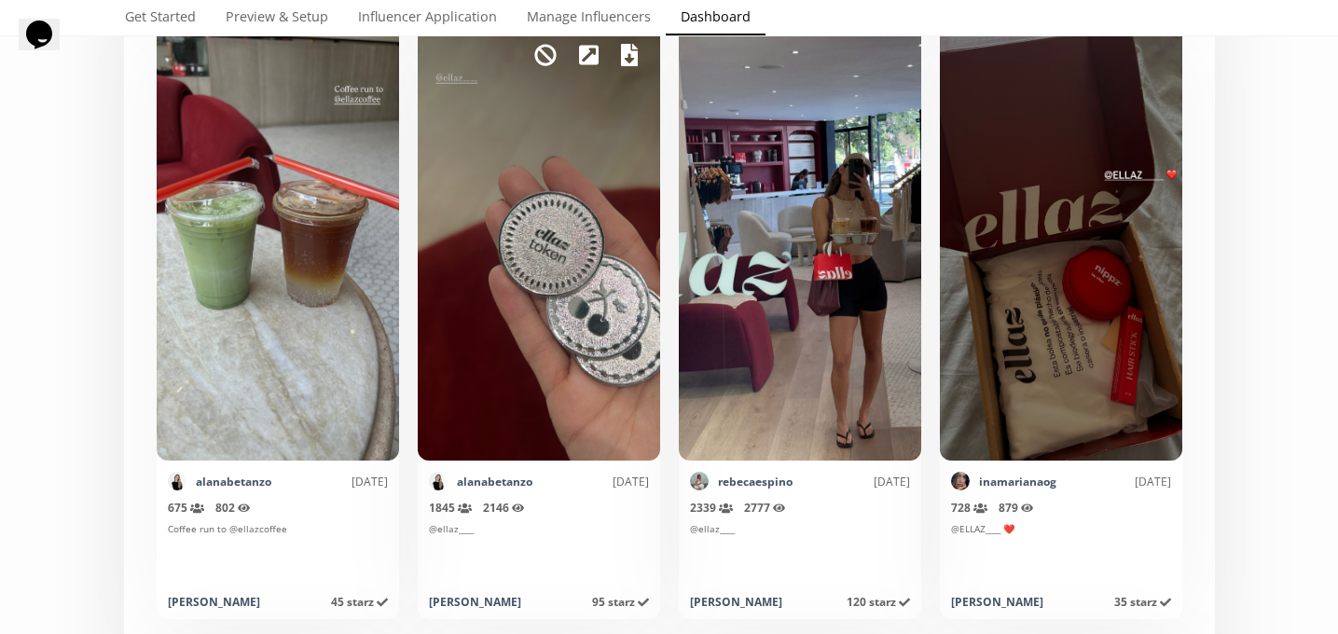
scroll to position [3525, 0]
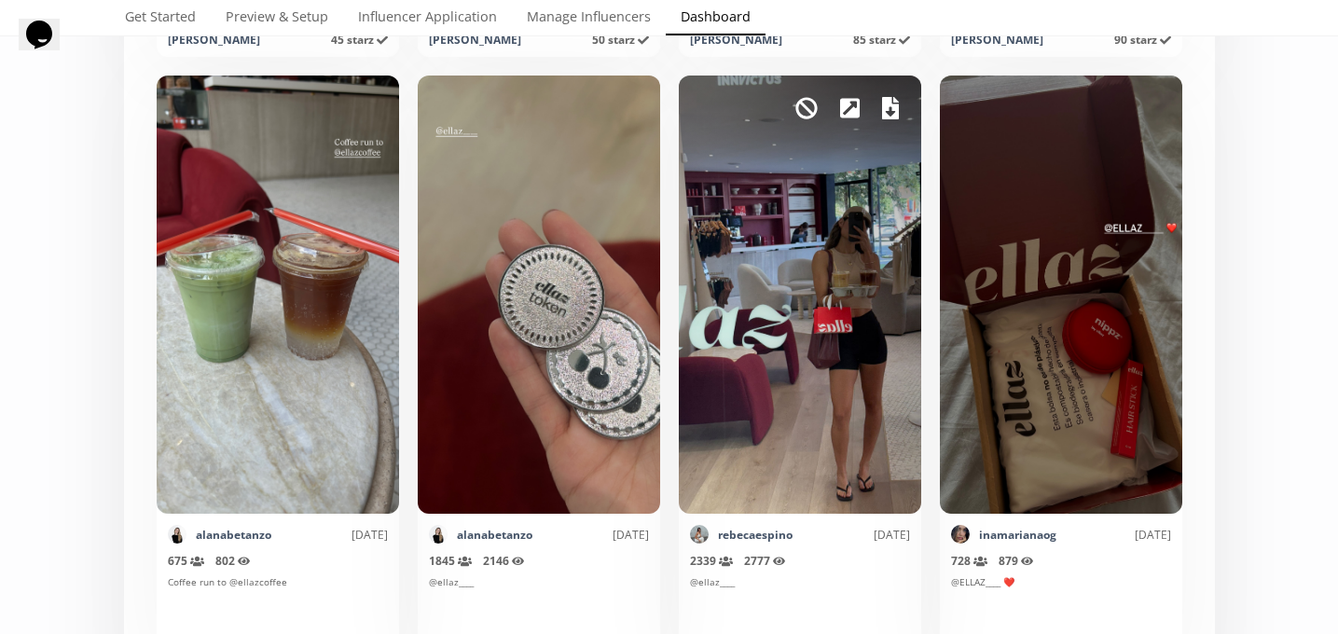
click at [891, 108] on icon at bounding box center [890, 108] width 17 height 22
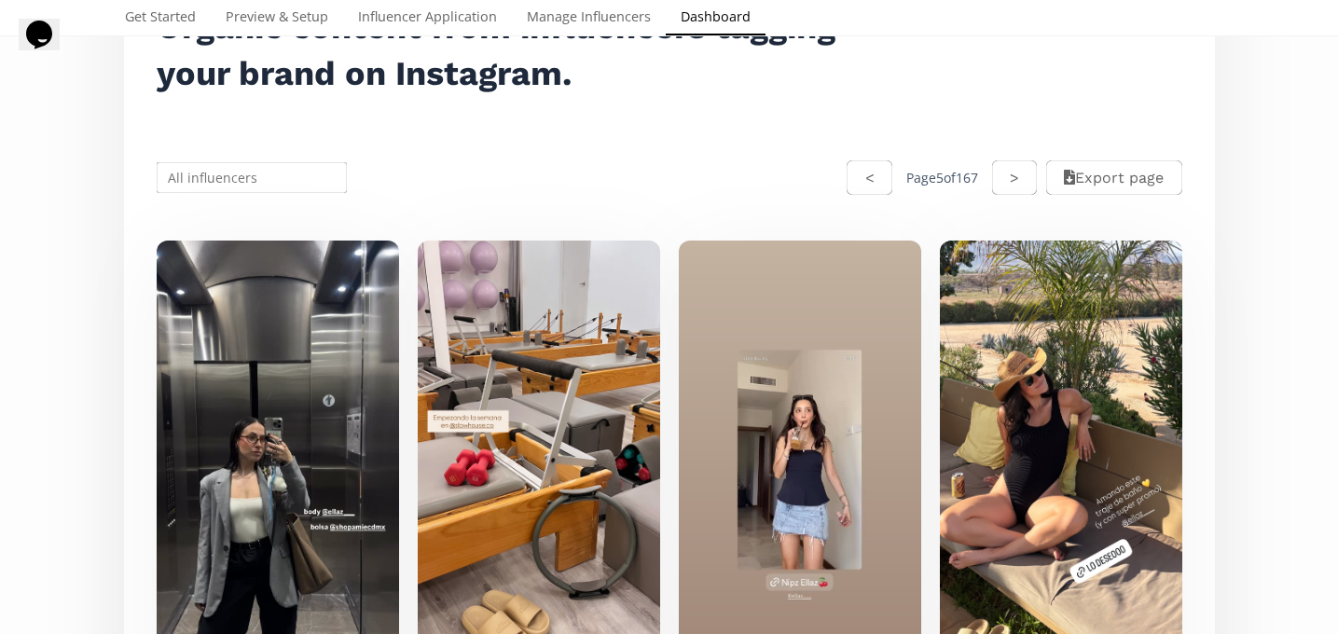
scroll to position [0, 0]
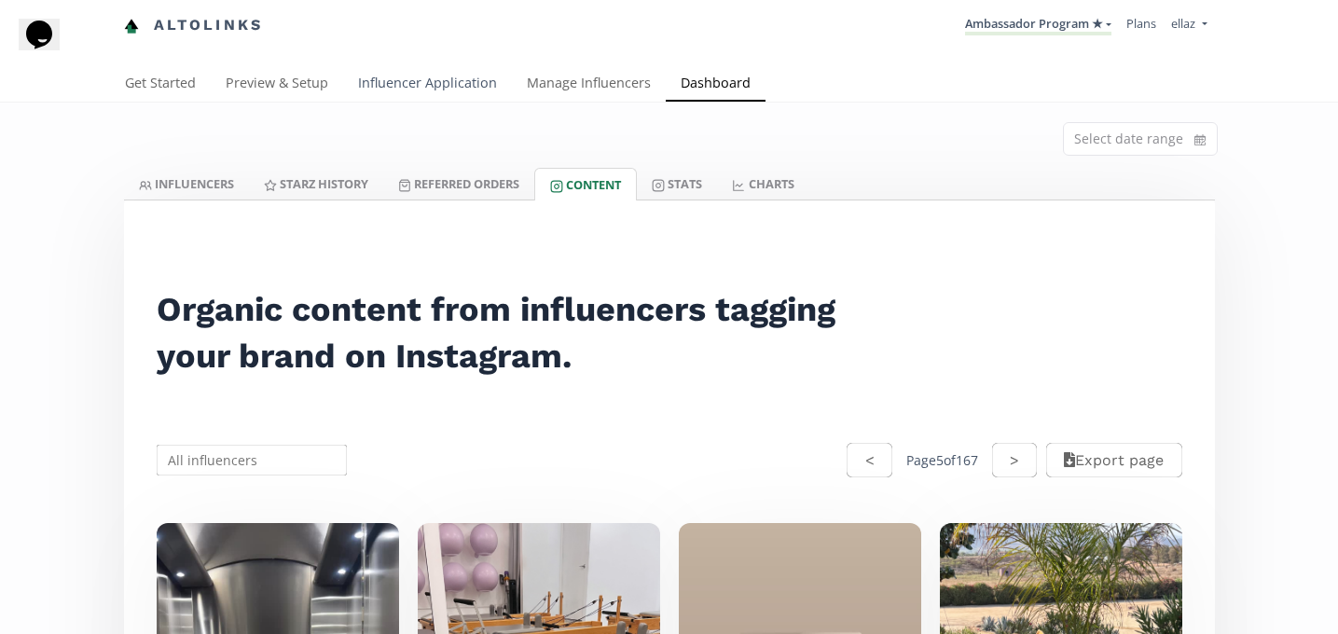
click at [415, 94] on link "Influencer Application" at bounding box center [427, 84] width 169 height 37
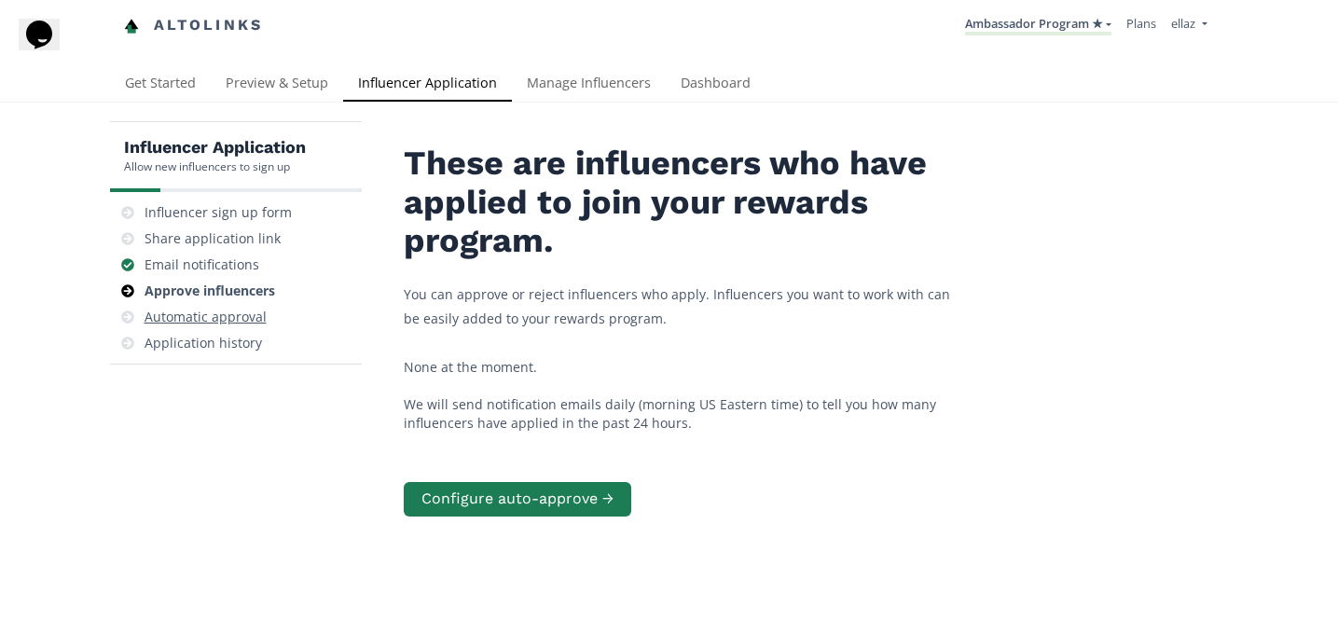
click at [193, 306] on div "Automatic approval" at bounding box center [235, 317] width 237 height 26
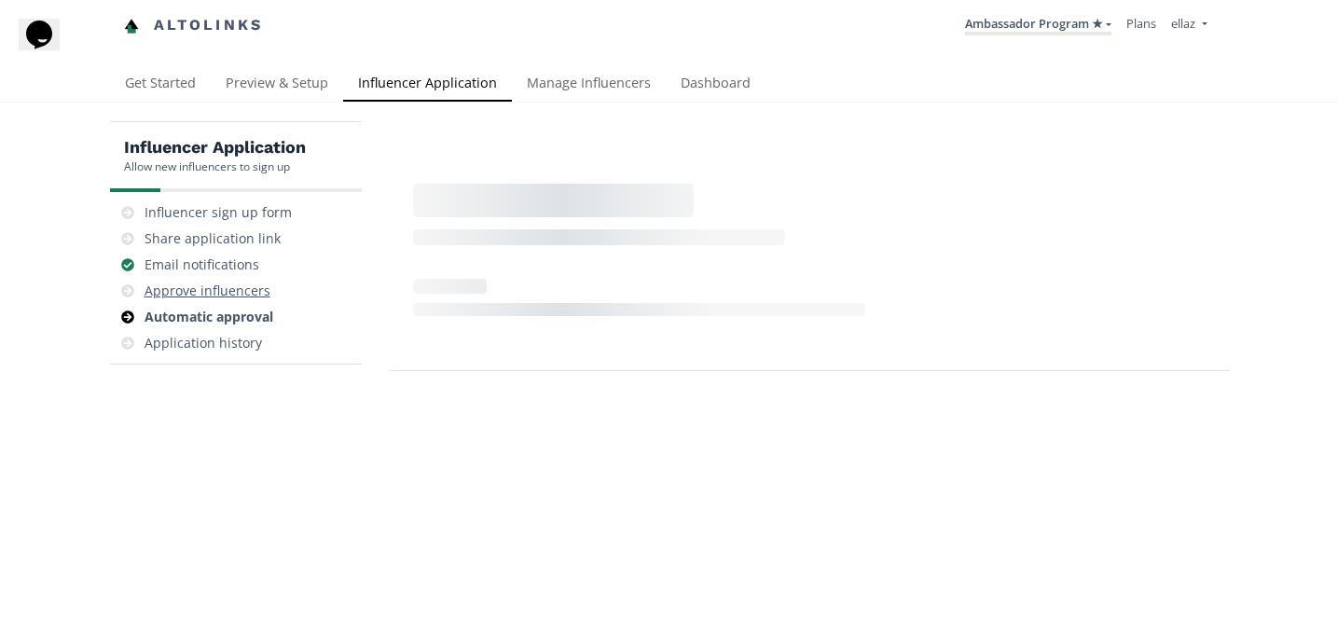
click at [192, 288] on div "Approve influencers" at bounding box center [208, 291] width 126 height 19
